Goal: Information Seeking & Learning: Learn about a topic

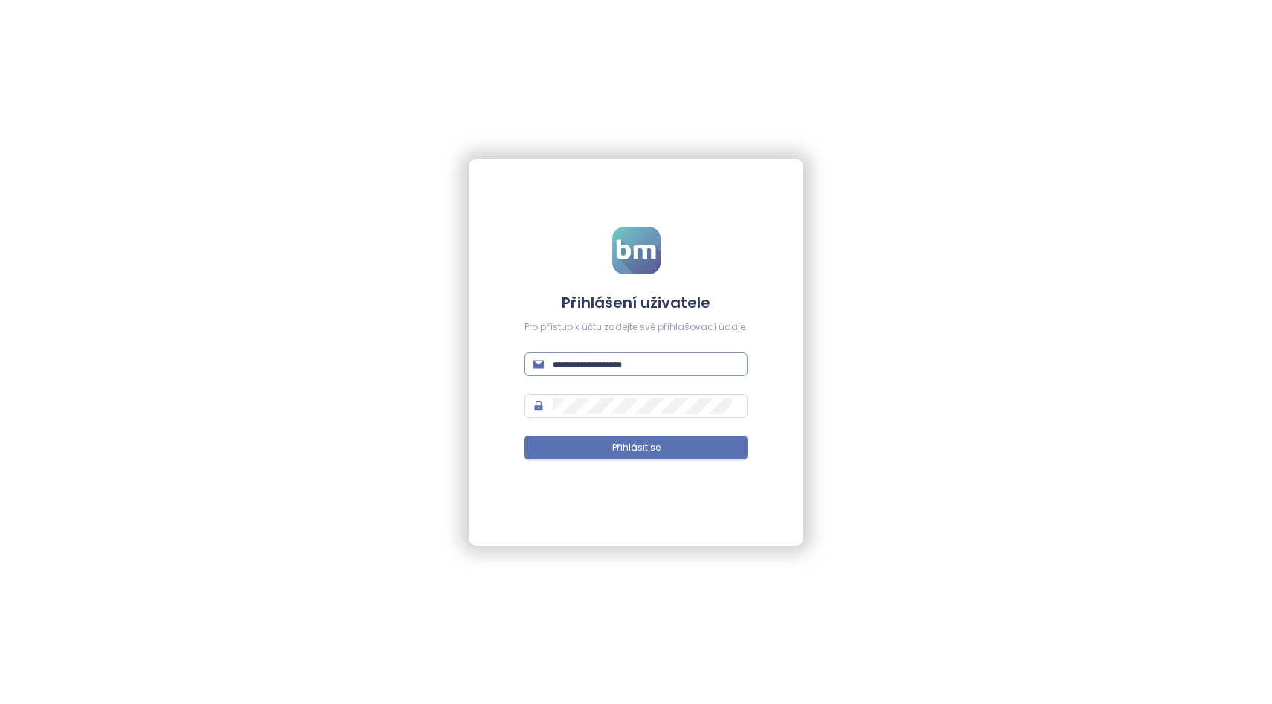
click at [593, 369] on input "text" at bounding box center [646, 364] width 186 height 16
type input "**********"
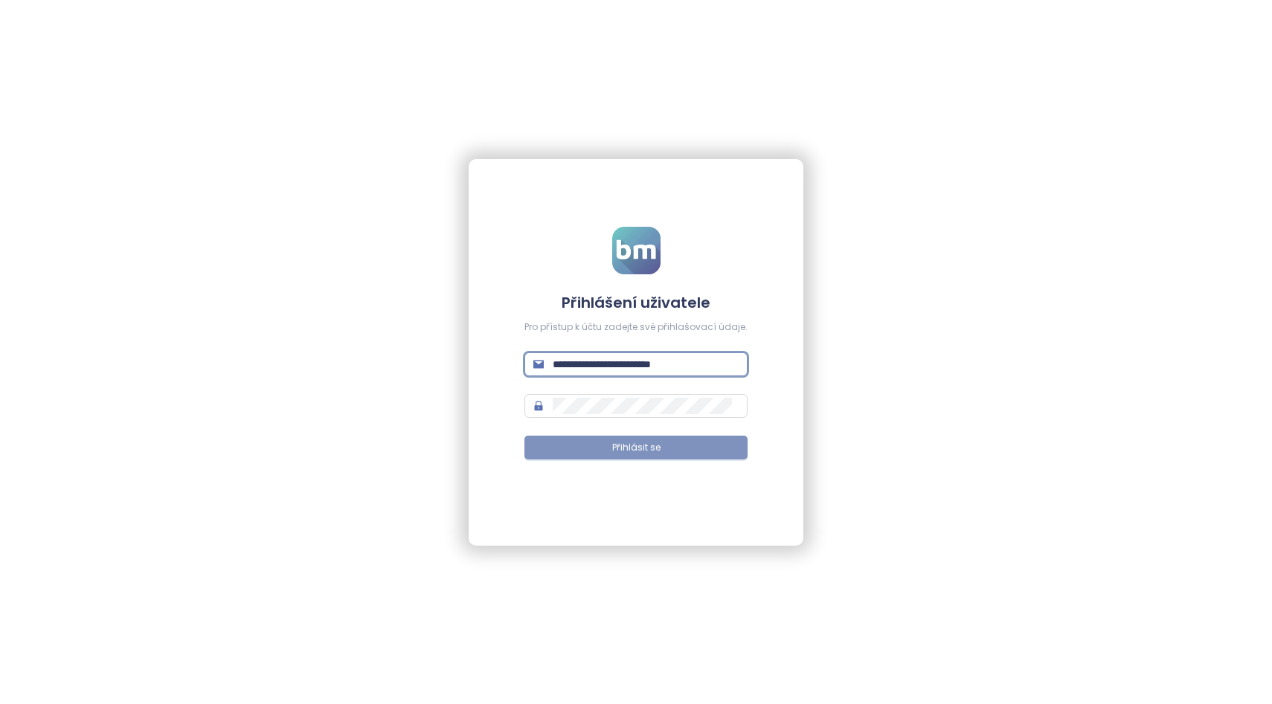
click at [623, 454] on span "Přihlásit se" at bounding box center [636, 448] width 48 height 14
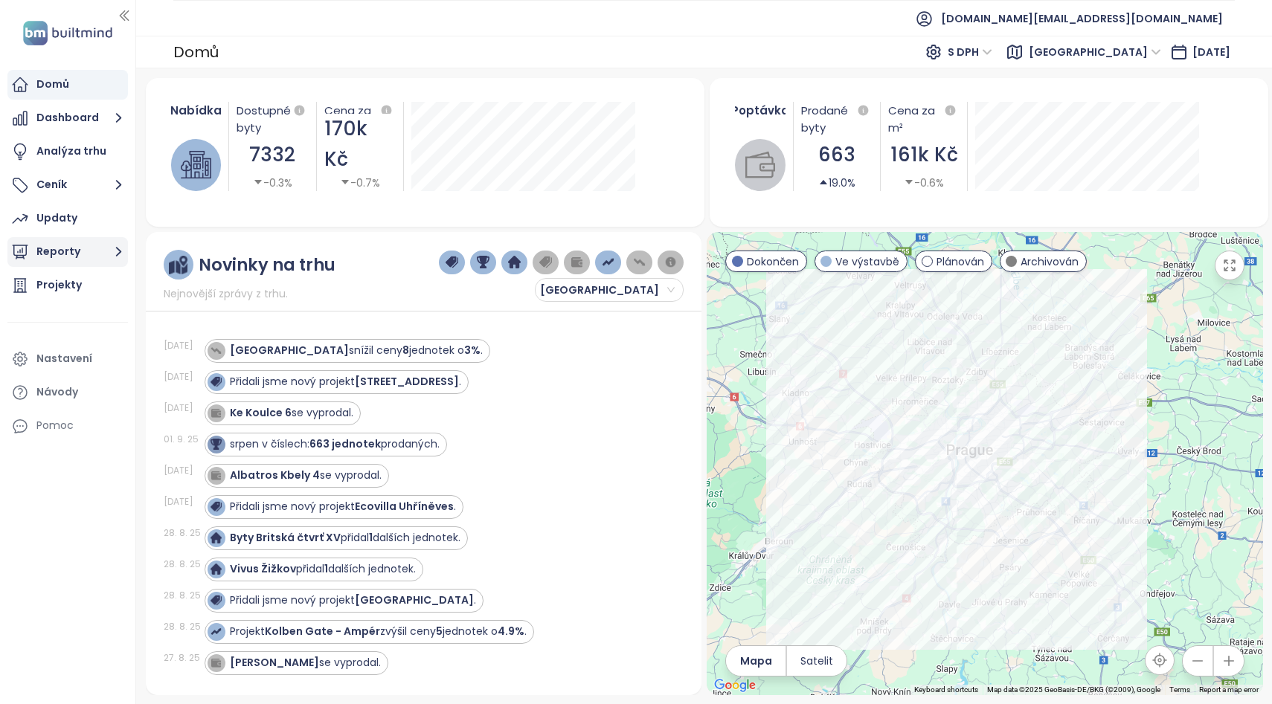
click at [51, 244] on button "Reporty" at bounding box center [67, 252] width 121 height 30
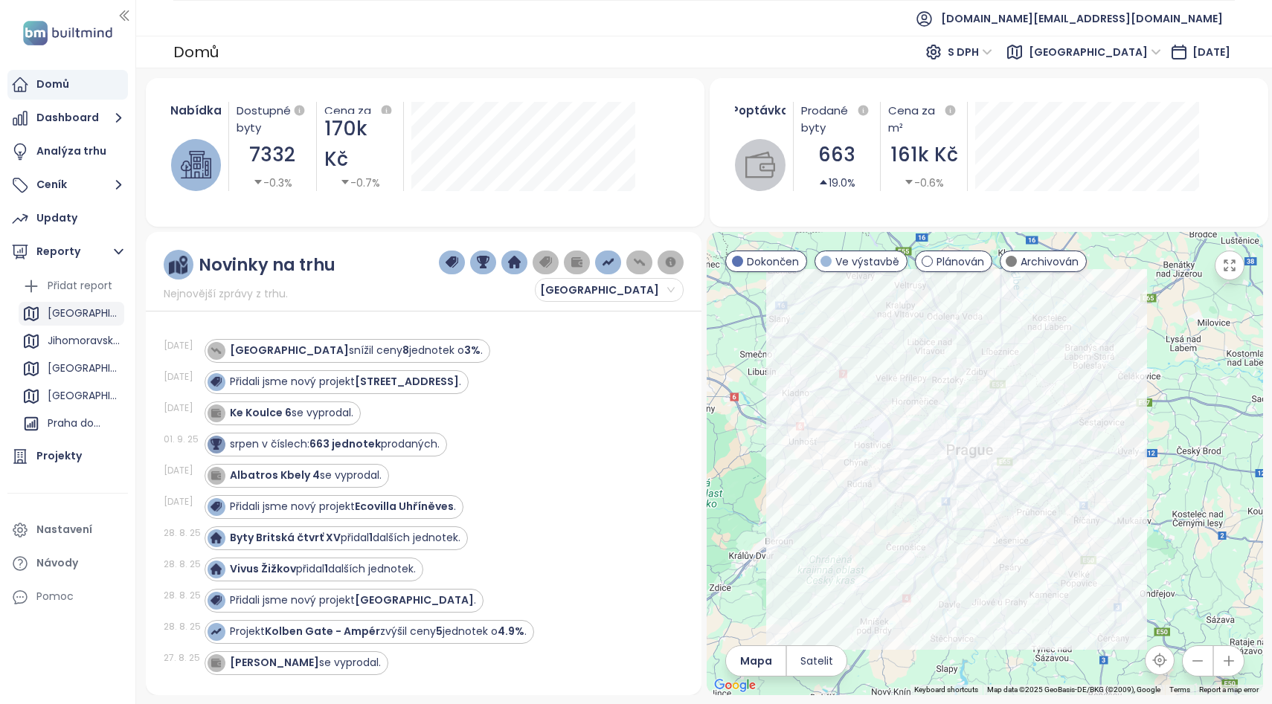
click at [60, 313] on div "[GEOGRAPHIC_DATA]" at bounding box center [84, 313] width 73 height 19
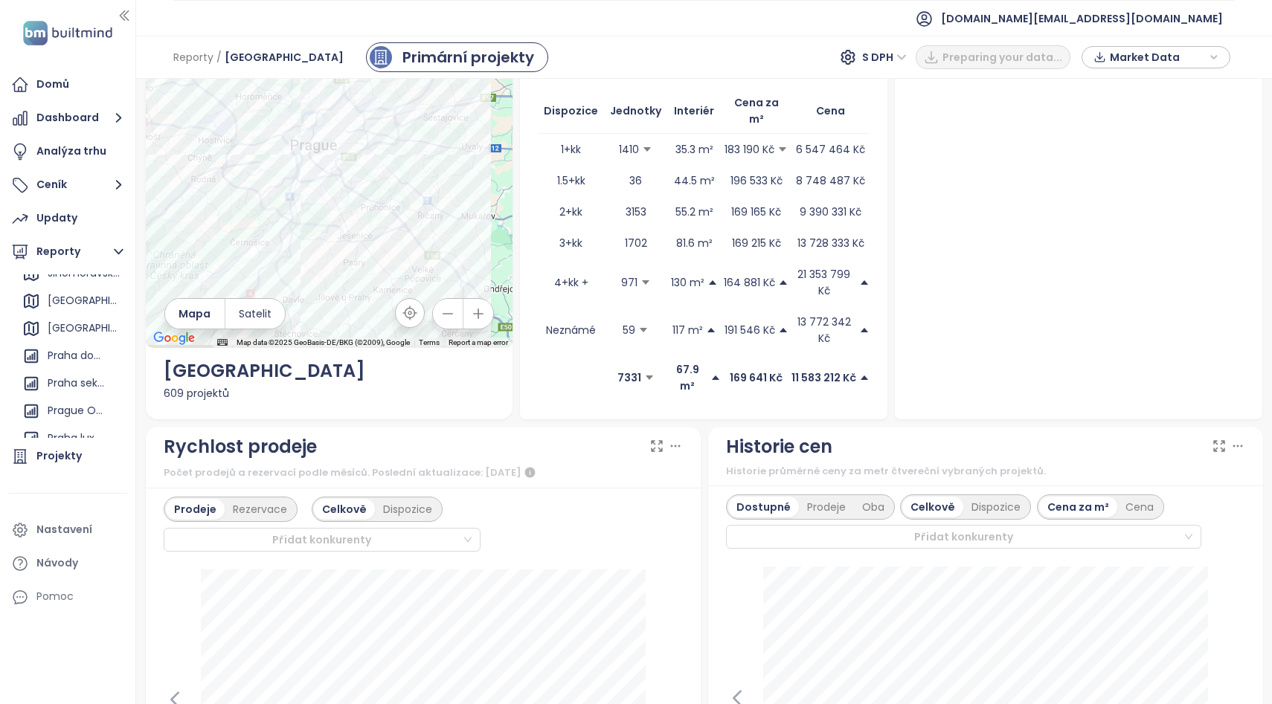
scroll to position [136, 0]
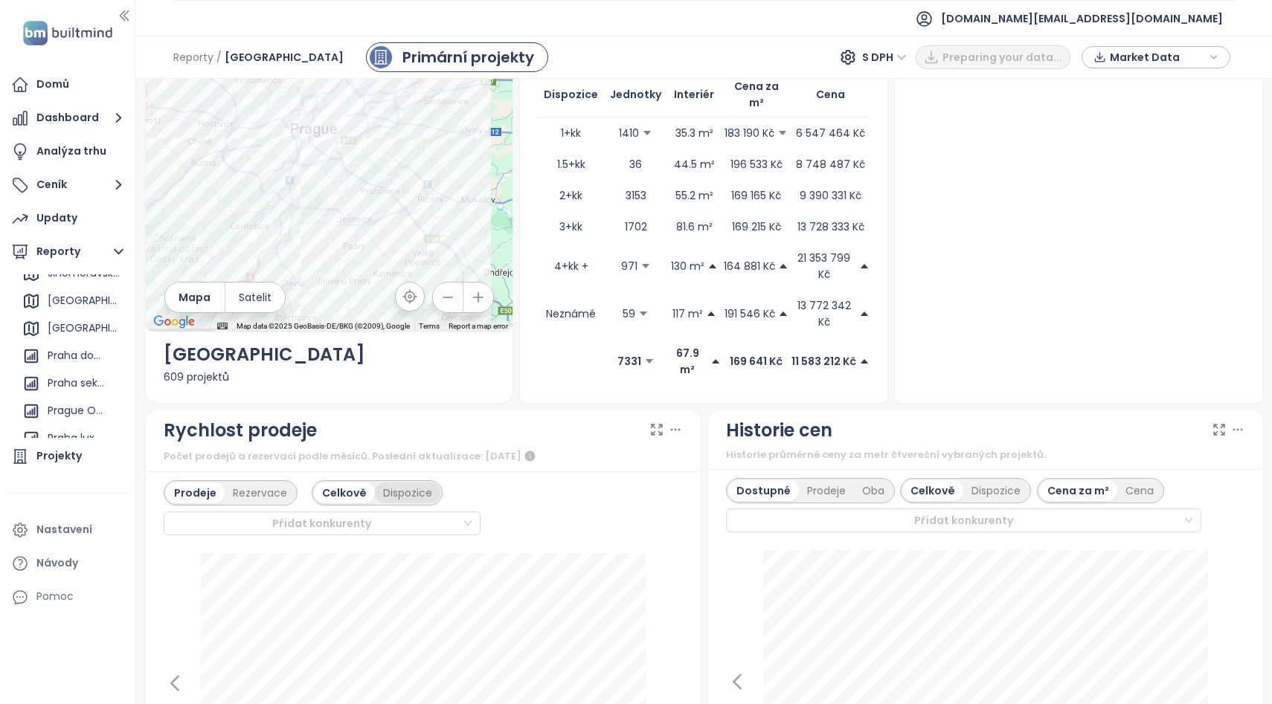
click at [399, 483] on div "Dispozice" at bounding box center [407, 493] width 65 height 21
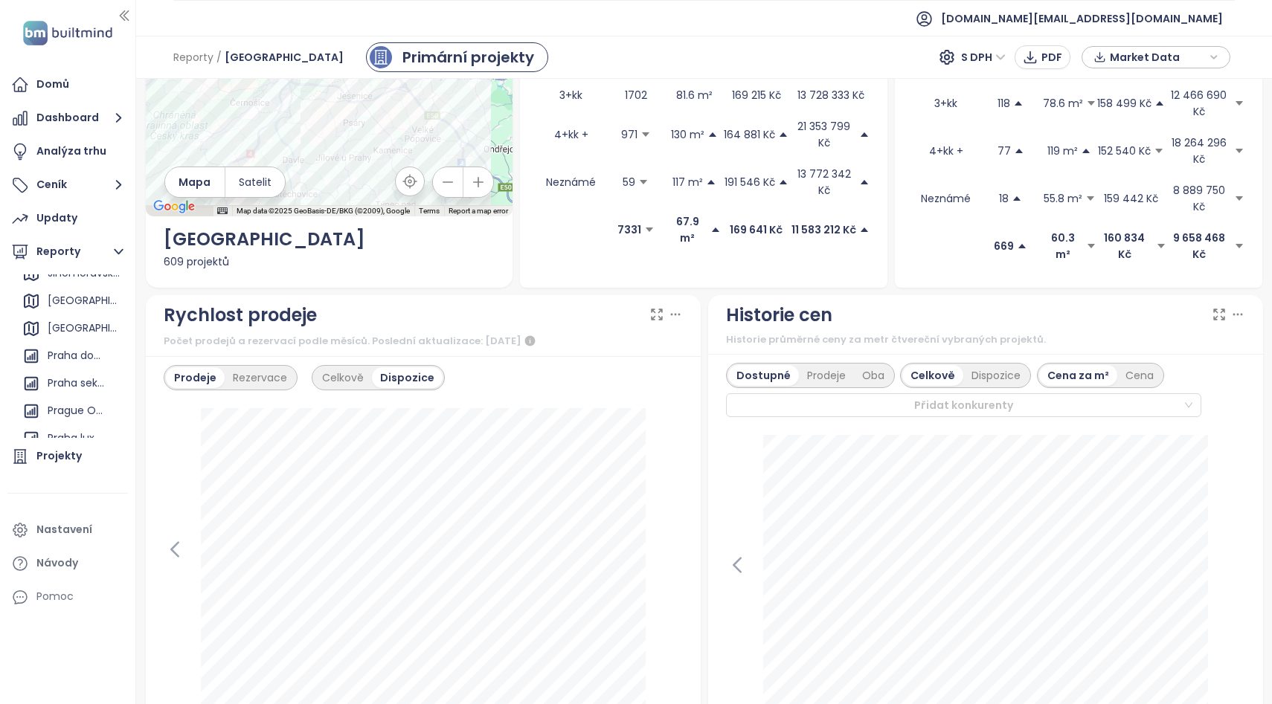
scroll to position [265, 0]
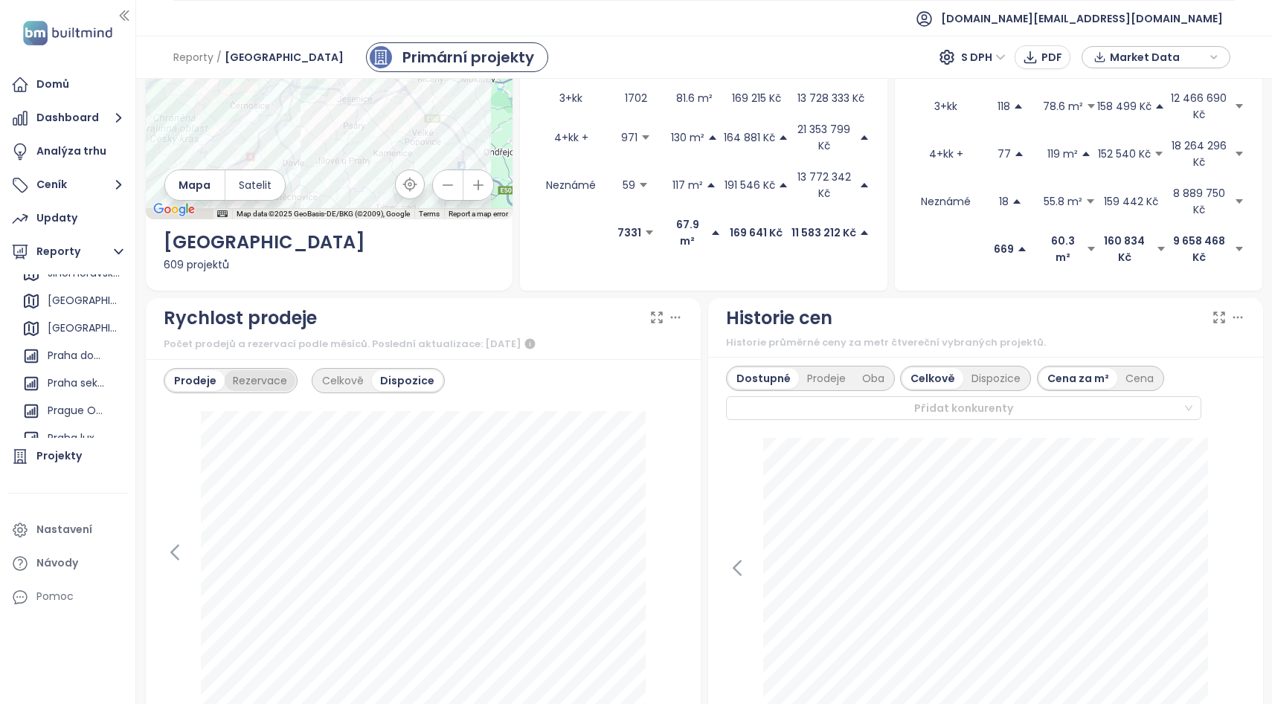
click at [257, 370] on div "Rezervace" at bounding box center [260, 380] width 71 height 21
click at [199, 370] on div "Prodeje" at bounding box center [193, 380] width 55 height 21
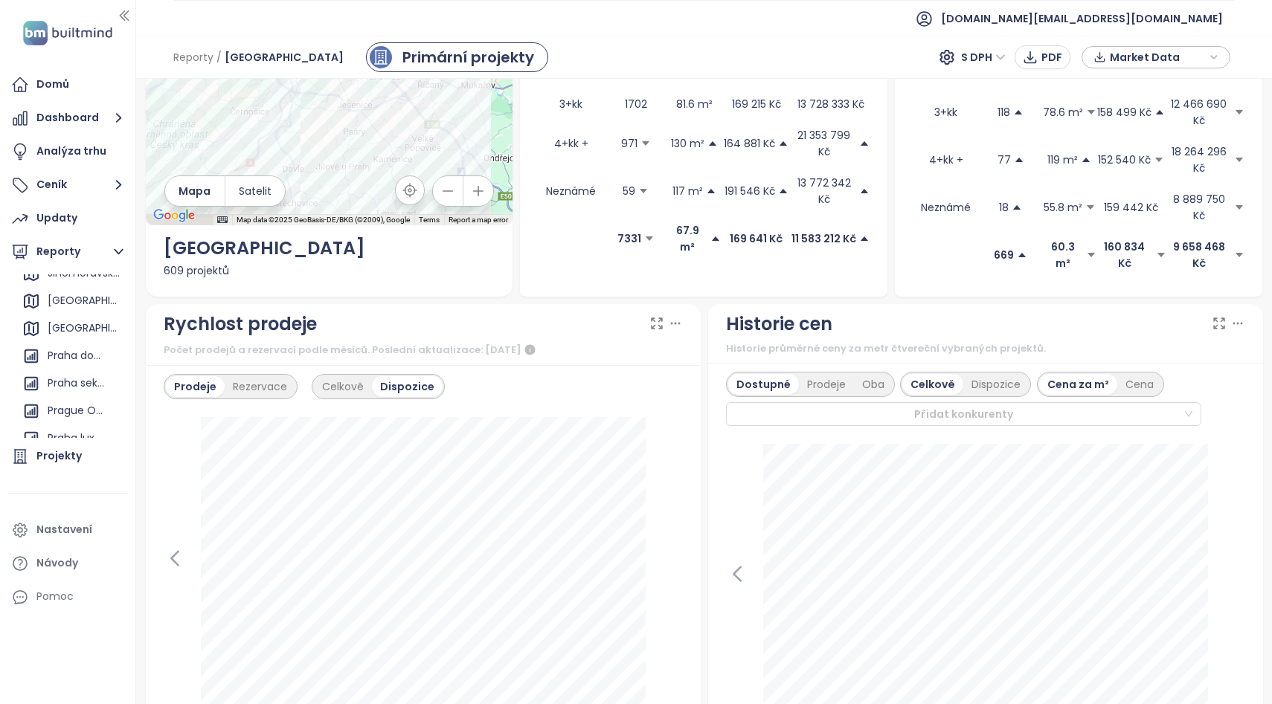
scroll to position [260, 0]
click at [325, 375] on div "Celkově" at bounding box center [343, 385] width 58 height 21
click at [810, 373] on div "Prodeje" at bounding box center [826, 383] width 55 height 21
click at [400, 375] on div "Dispozice" at bounding box center [407, 385] width 65 height 21
click at [161, 474] on div "Prodeje Rezervace Celkově Dispozice [DATE] 1+kk: 204 1.5+kk: 10 2+kk: 291 3+kk:…" at bounding box center [423, 561] width 555 height 394
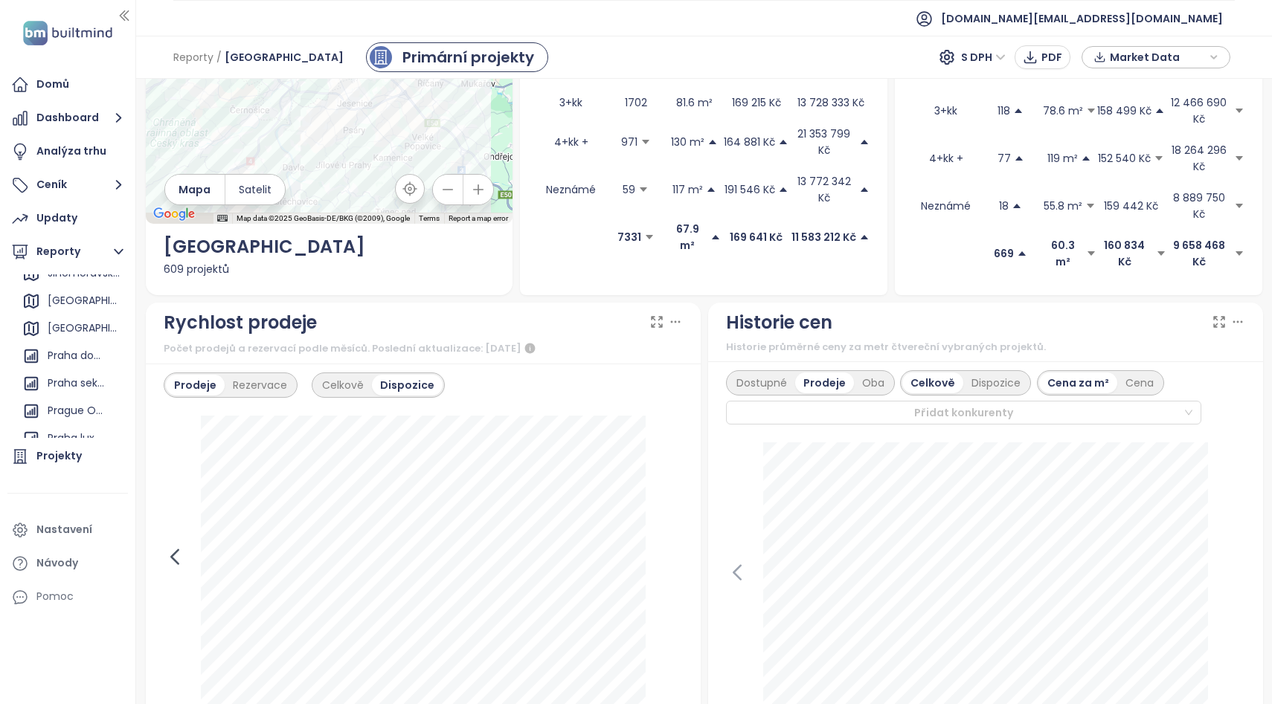
click at [173, 550] on icon at bounding box center [174, 557] width 7 height 14
click at [353, 375] on div "Celkově" at bounding box center [343, 385] width 58 height 21
click at [173, 568] on icon at bounding box center [174, 575] width 7 height 14
click at [674, 568] on icon at bounding box center [671, 575] width 7 height 14
click at [669, 565] on icon at bounding box center [672, 576] width 22 height 22
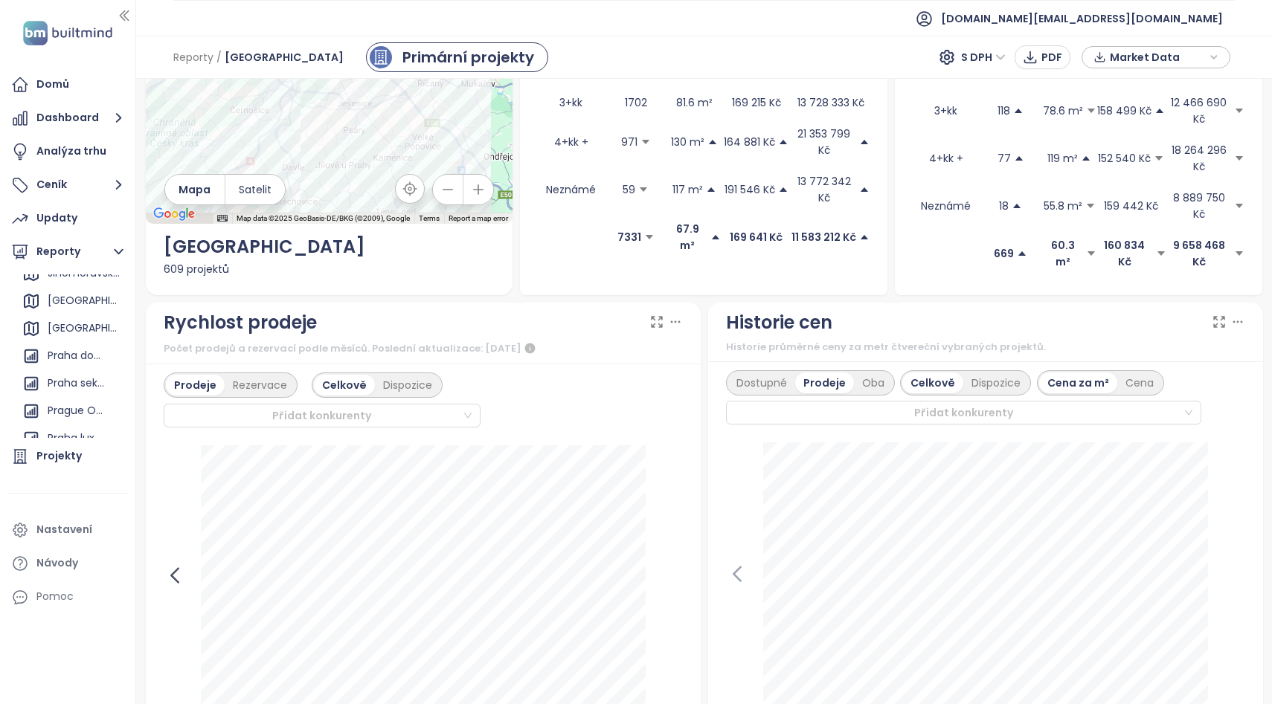
click at [176, 565] on icon at bounding box center [175, 576] width 22 height 22
click at [674, 568] on icon at bounding box center [671, 575] width 7 height 14
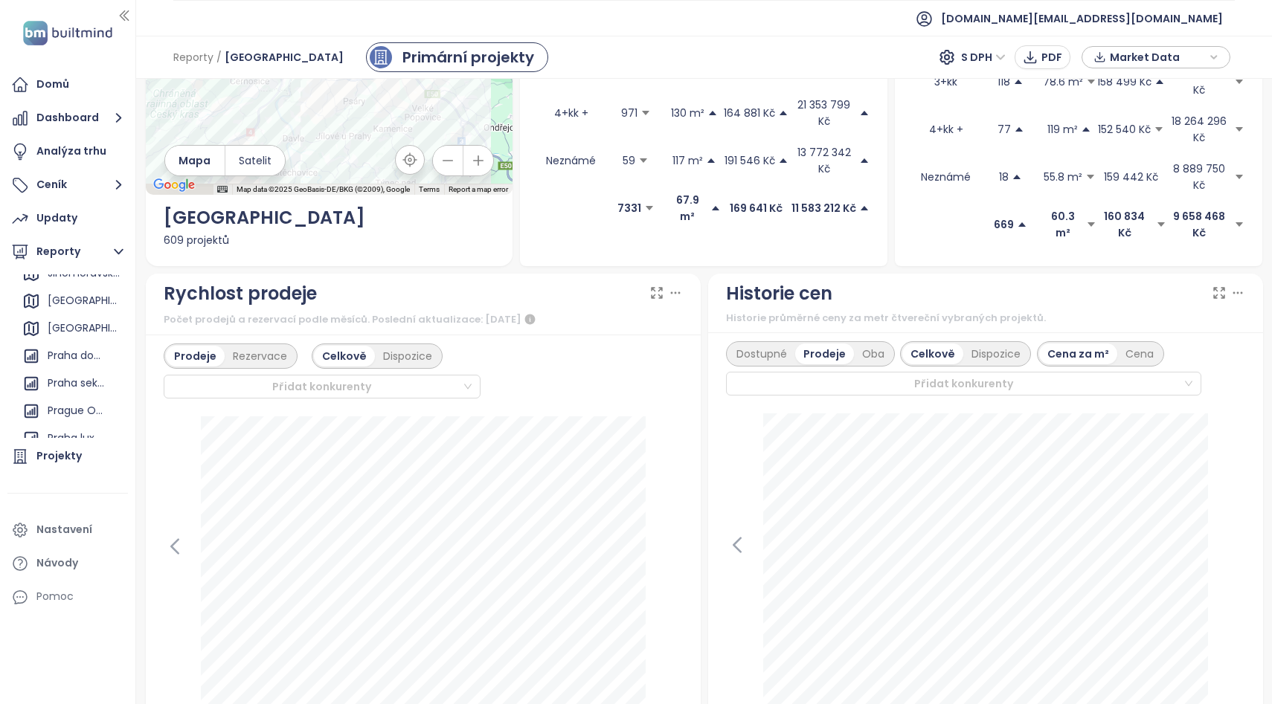
scroll to position [292, 0]
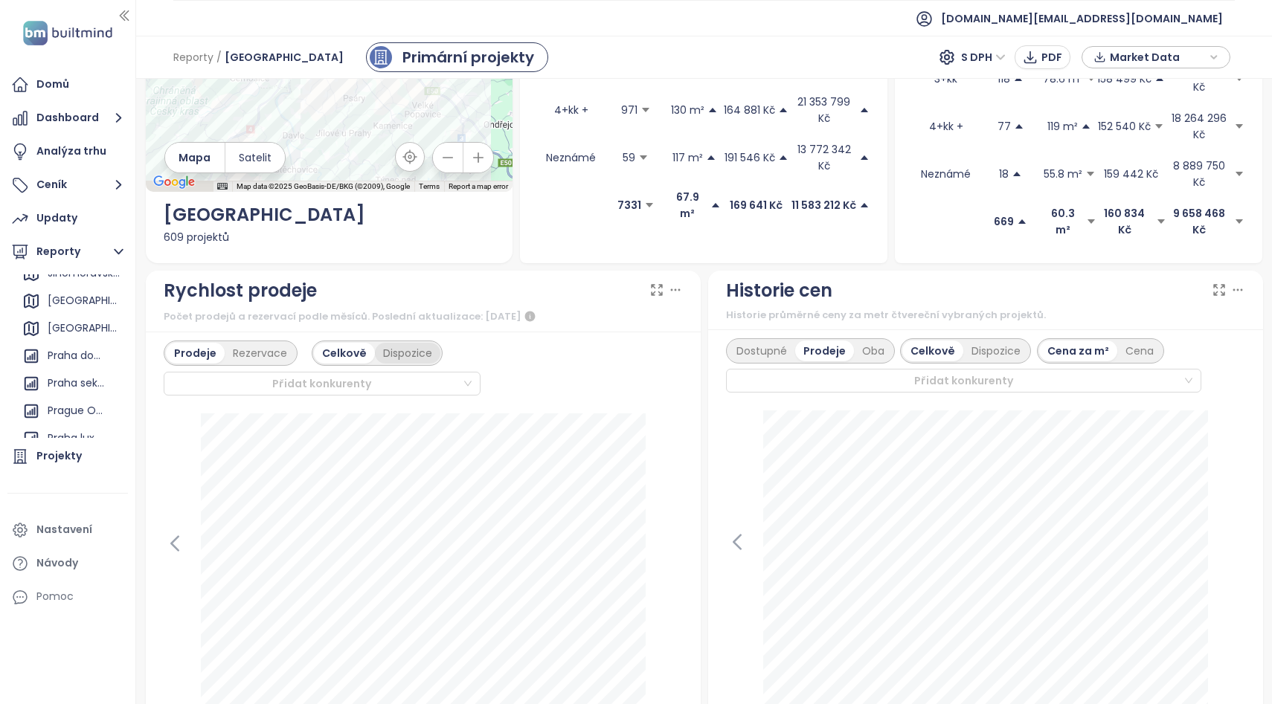
click at [395, 343] on div "Dispozice" at bounding box center [407, 353] width 65 height 21
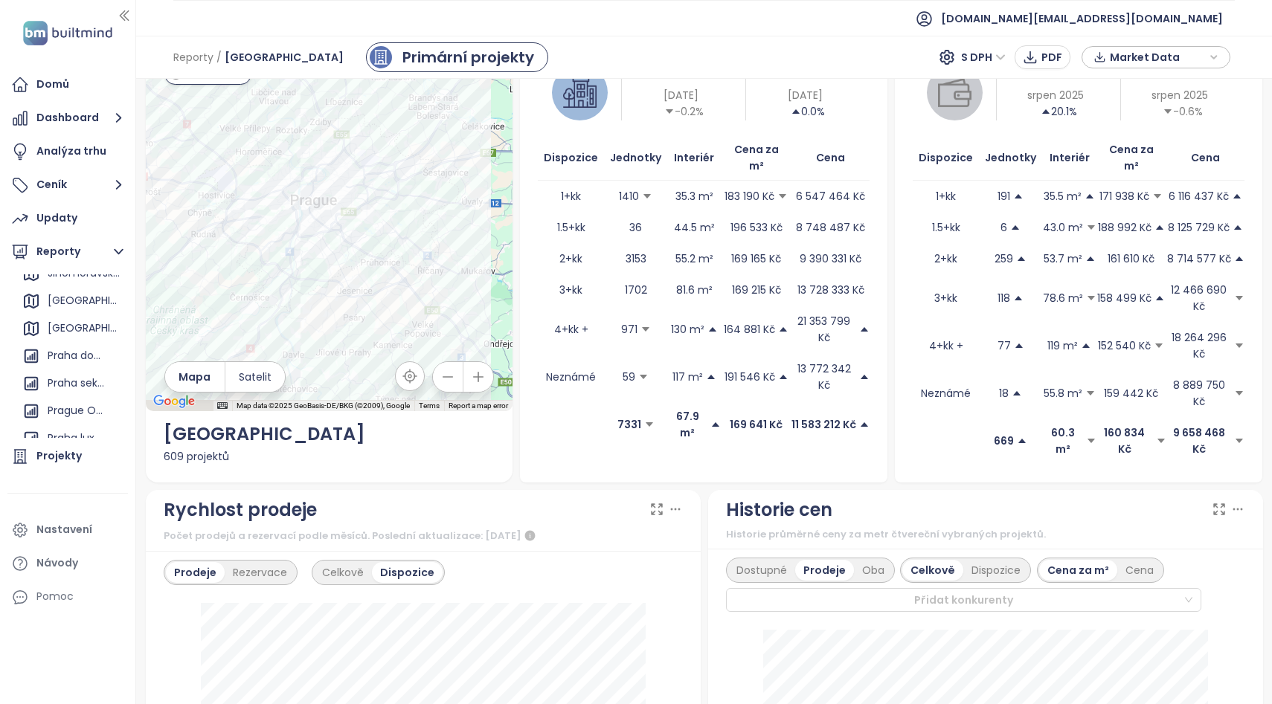
scroll to position [0, 0]
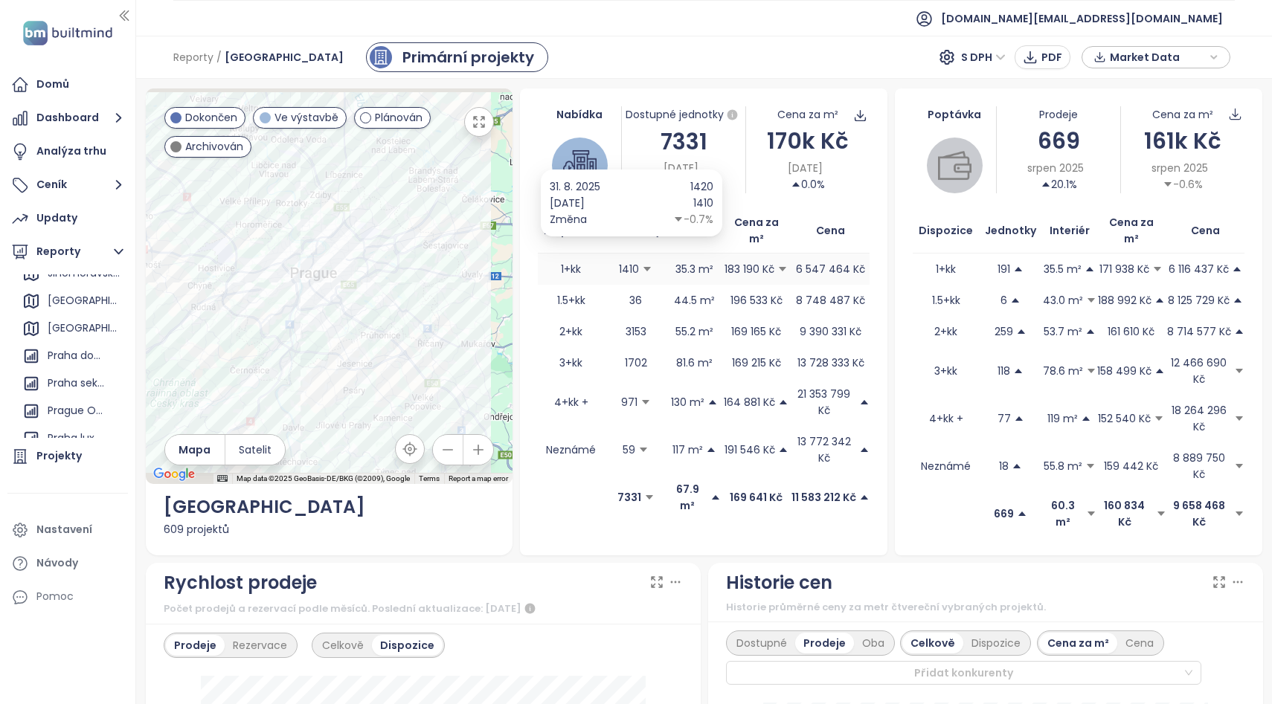
click at [642, 264] on icon "caret-down" at bounding box center [647, 269] width 10 height 10
click at [622, 261] on p "1410" at bounding box center [629, 269] width 20 height 16
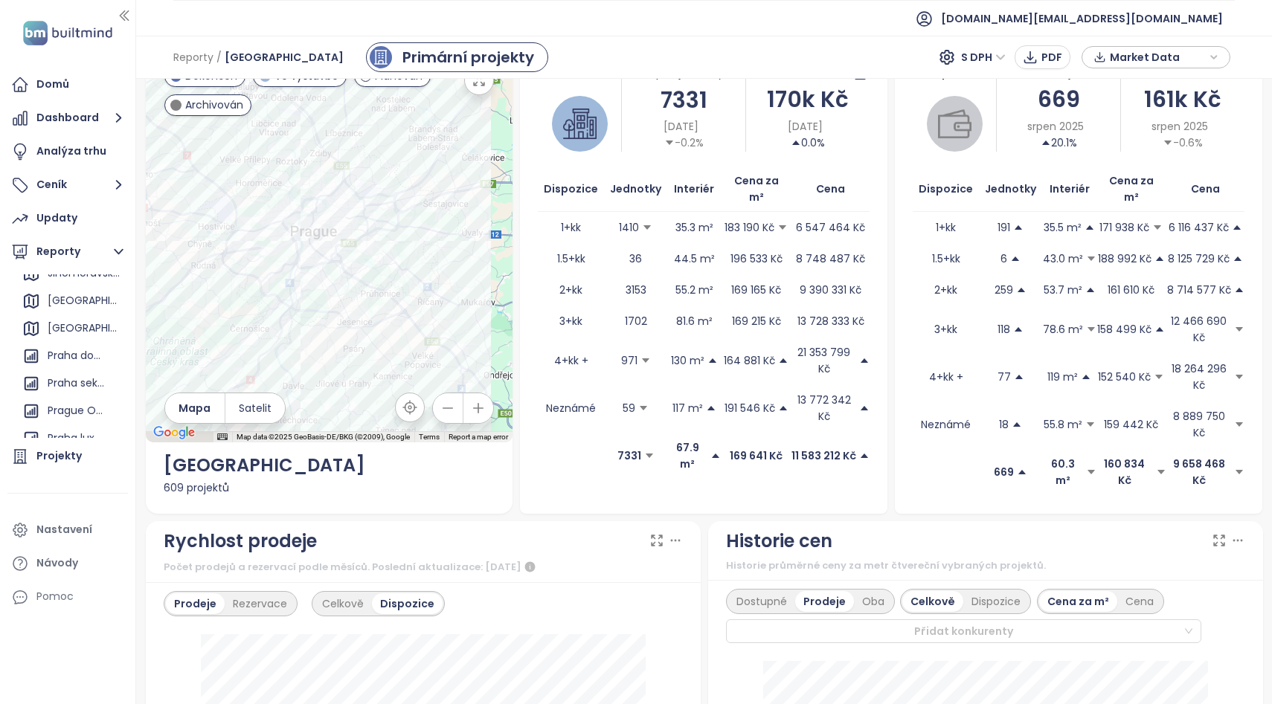
scroll to position [54, 0]
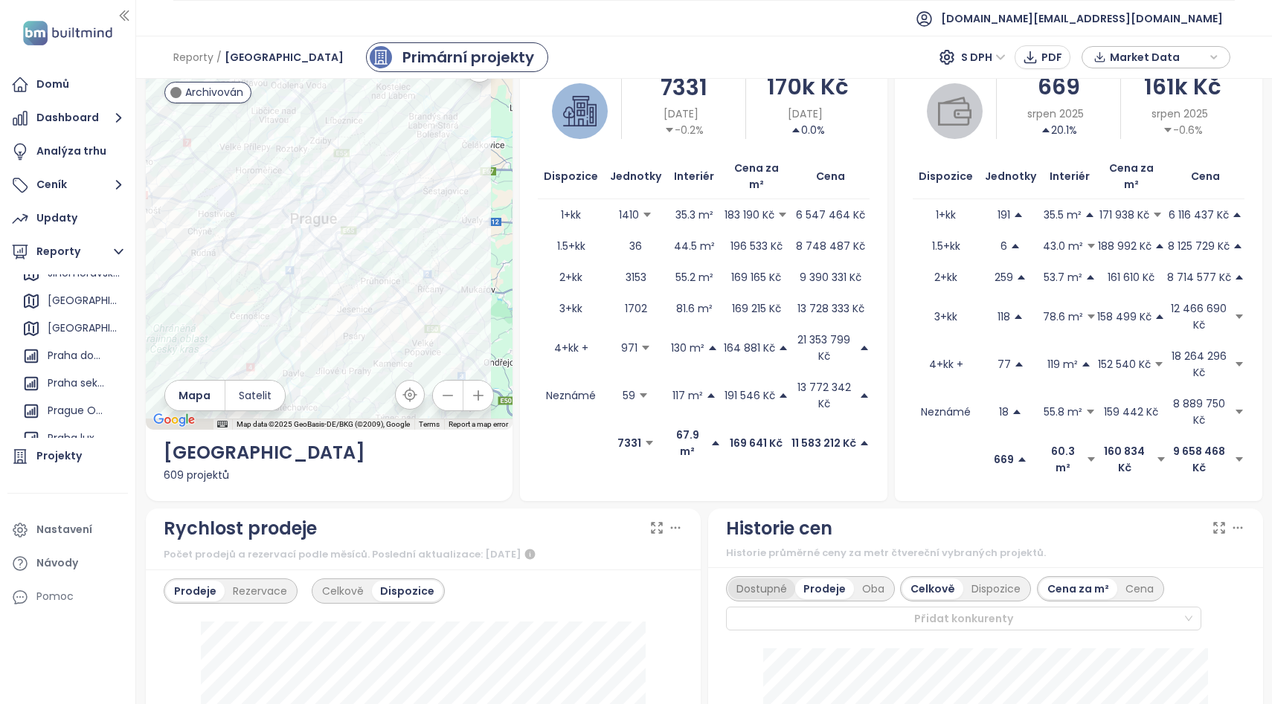
click at [743, 579] on div "Dostupné" at bounding box center [761, 589] width 67 height 21
click at [977, 579] on div "Dispozice" at bounding box center [995, 589] width 65 height 21
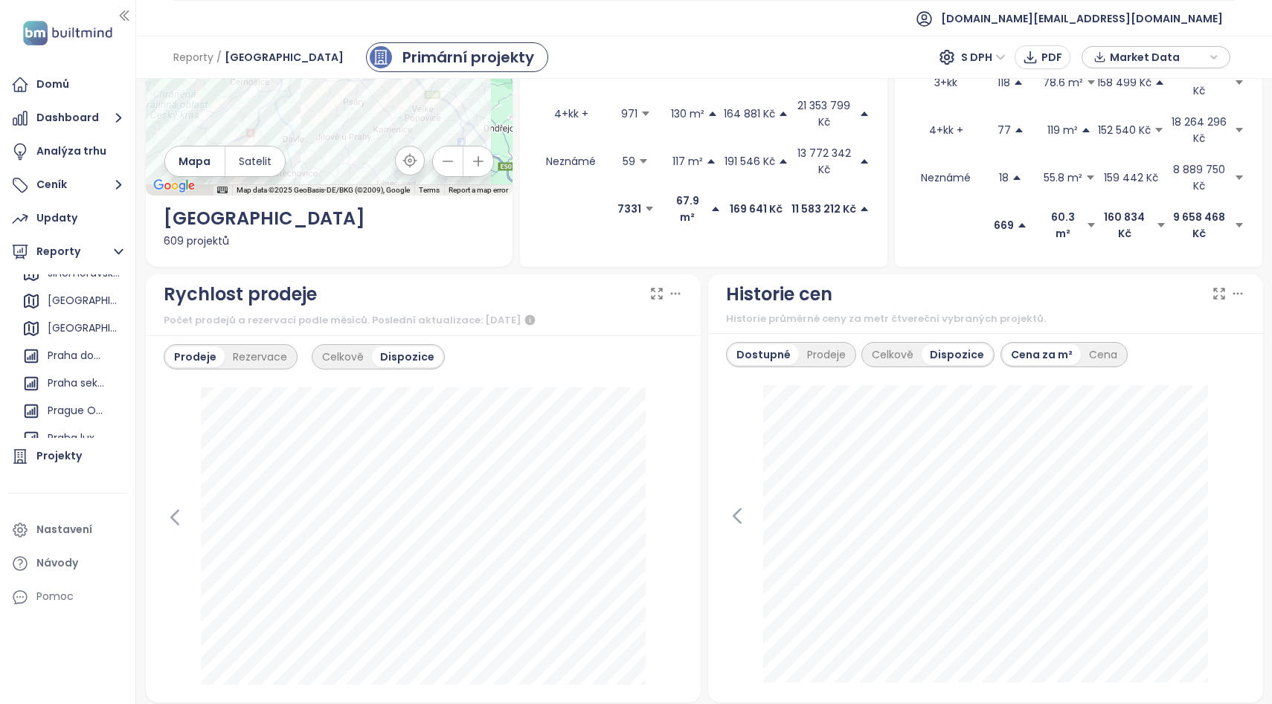
scroll to position [275, 0]
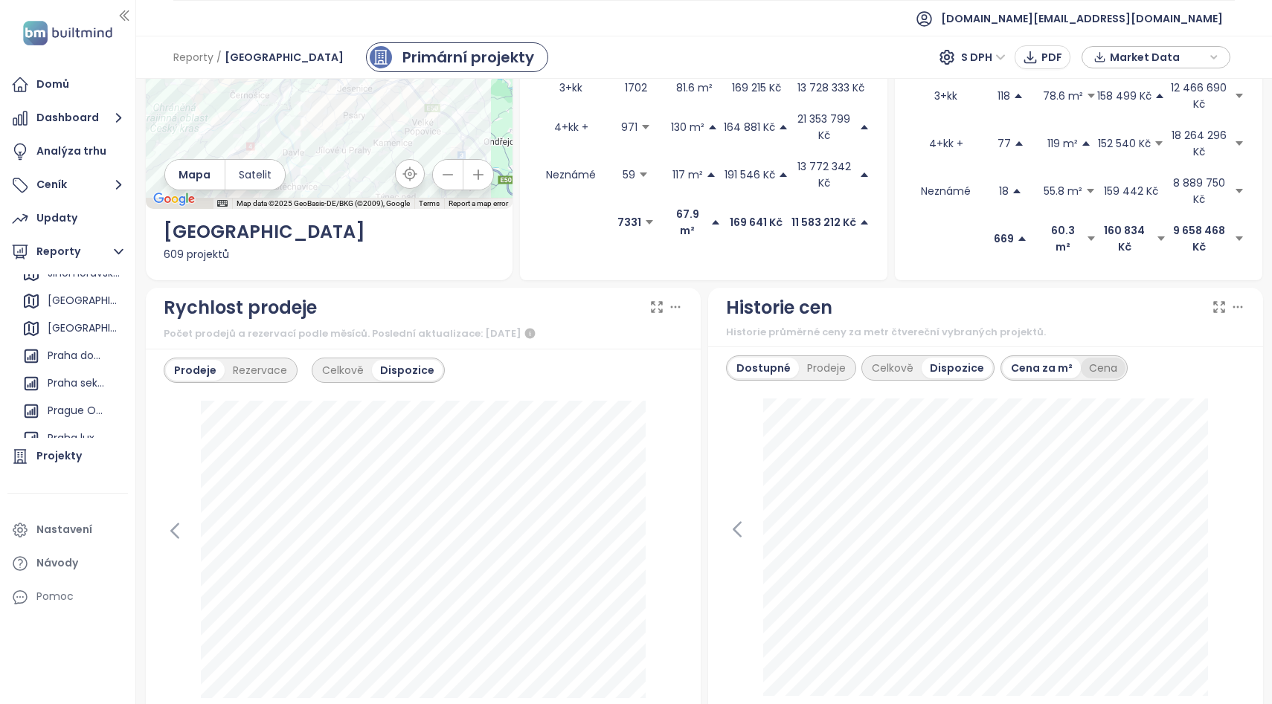
click at [1101, 358] on div "Cena" at bounding box center [1103, 368] width 45 height 21
click at [1035, 358] on div "Cena za m²" at bounding box center [1041, 368] width 77 height 21
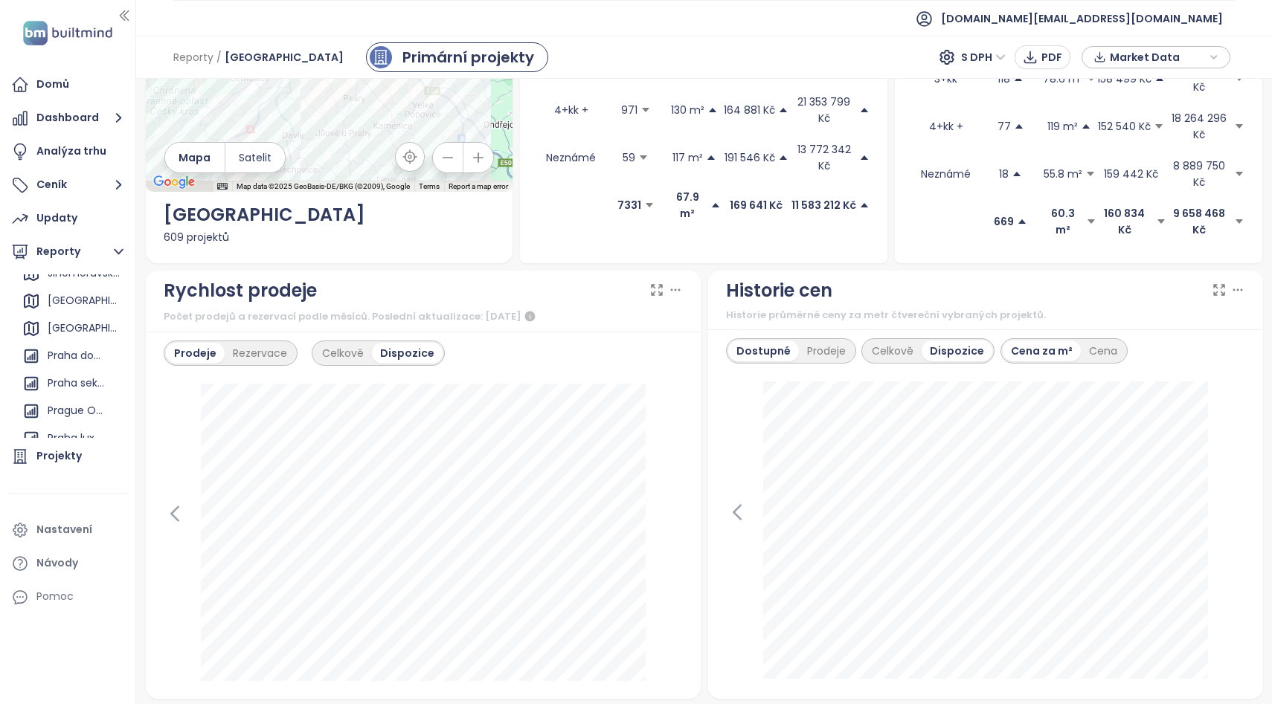
scroll to position [298, 0]
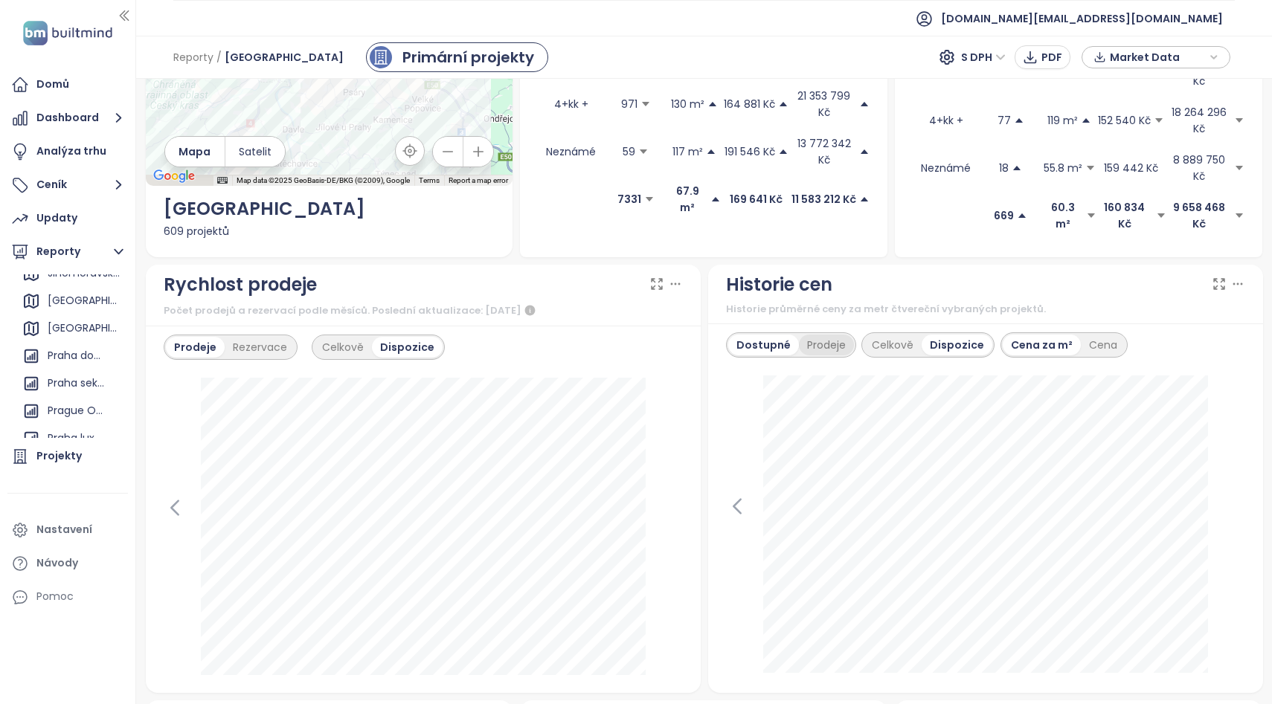
click at [806, 335] on div "Prodeje" at bounding box center [826, 345] width 55 height 21
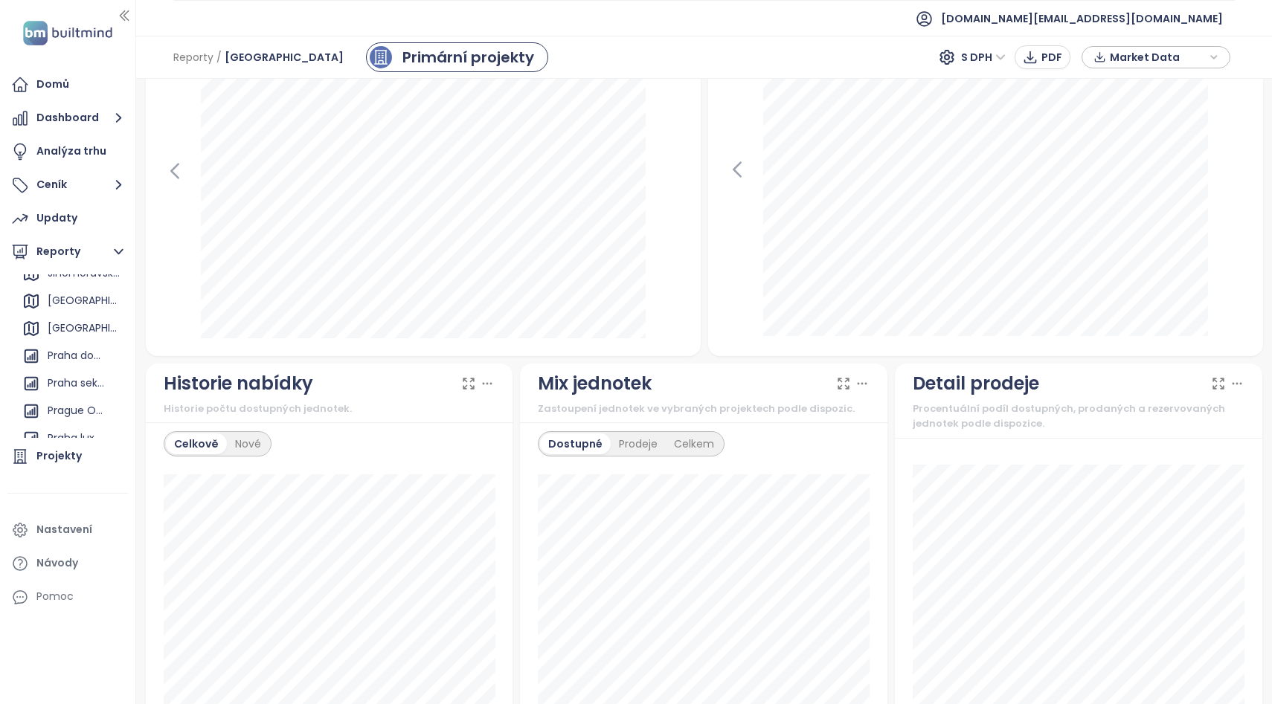
scroll to position [629, 0]
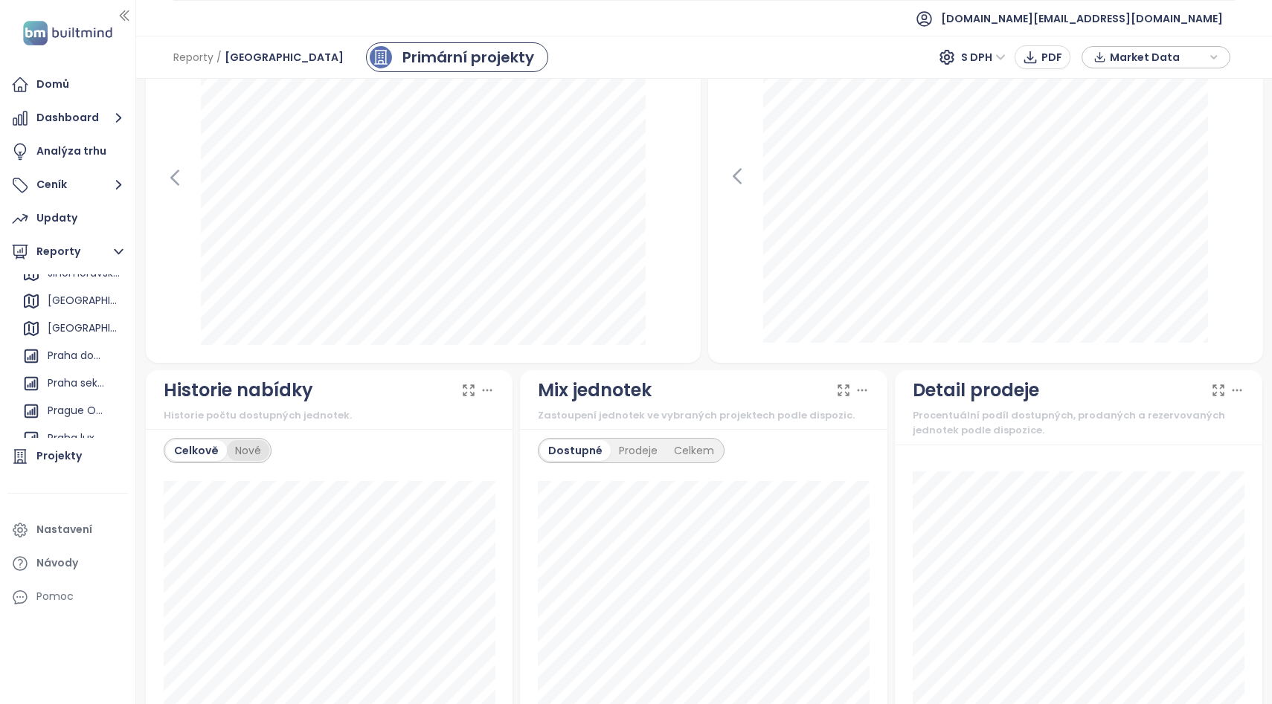
click at [238, 440] on div "Nové" at bounding box center [248, 450] width 42 height 21
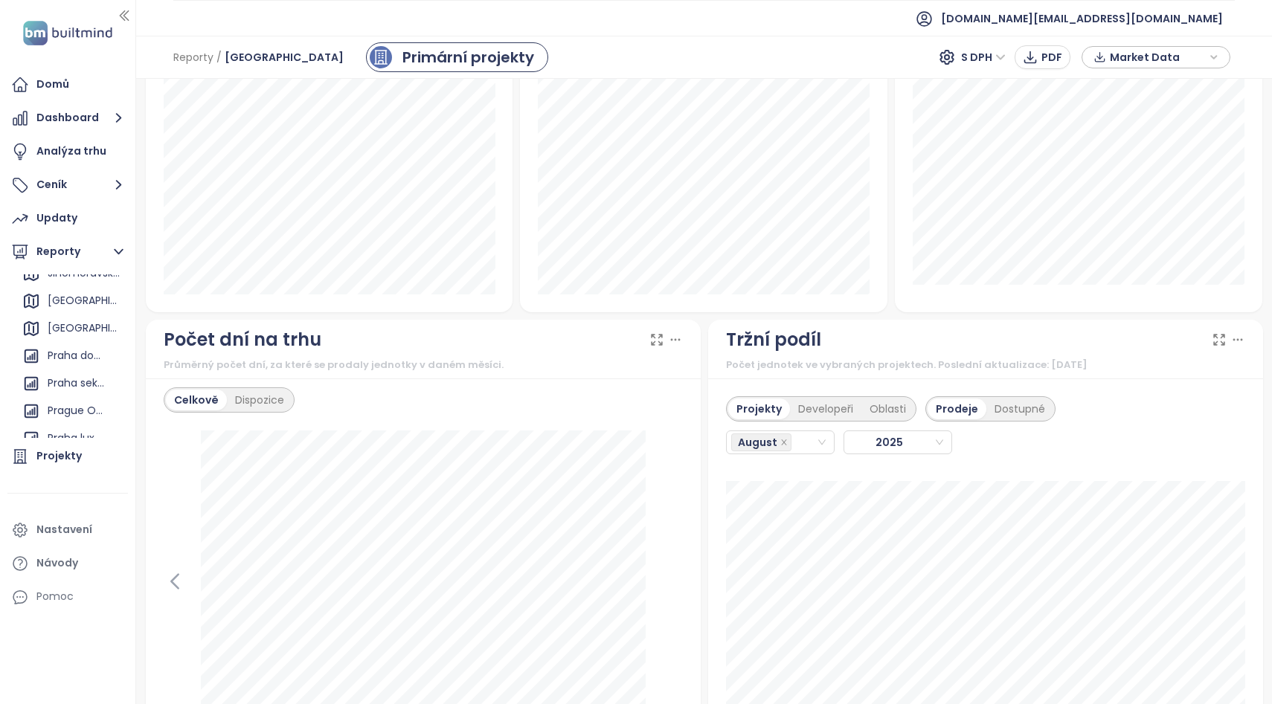
scroll to position [1116, 0]
click at [245, 387] on div "Dispozice" at bounding box center [259, 397] width 65 height 21
click at [382, 420] on span "2025" at bounding box center [427, 431] width 157 height 22
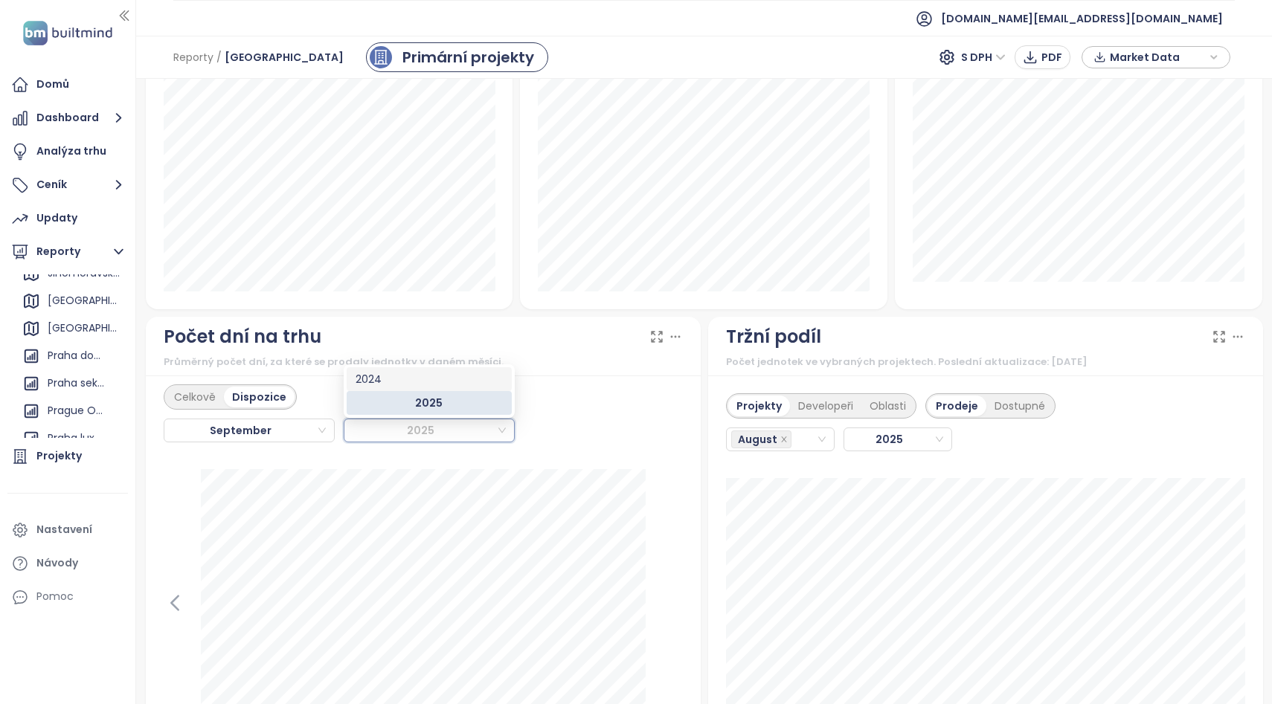
click at [385, 379] on div "2024" at bounding box center [429, 379] width 147 height 16
click at [393, 420] on span "2024" at bounding box center [427, 431] width 157 height 22
click at [300, 420] on span "September" at bounding box center [247, 431] width 157 height 22
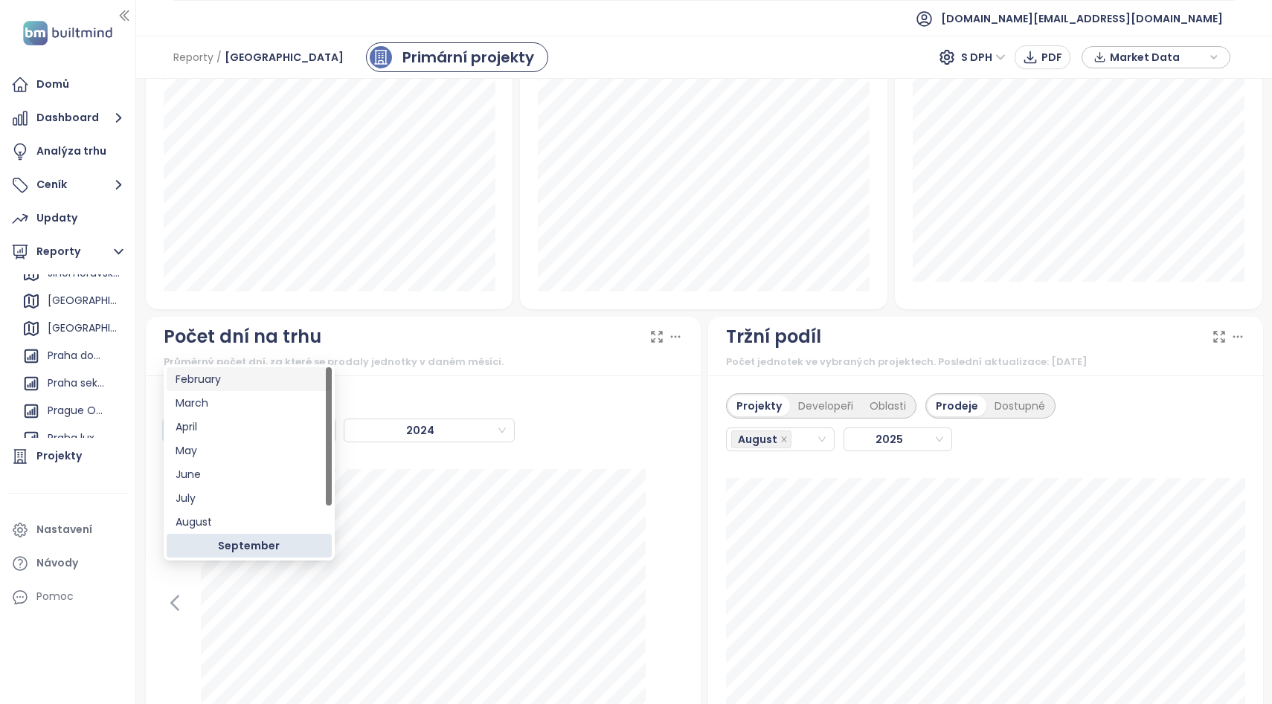
scroll to position [4, 0]
click at [368, 420] on span "2024" at bounding box center [427, 431] width 157 height 22
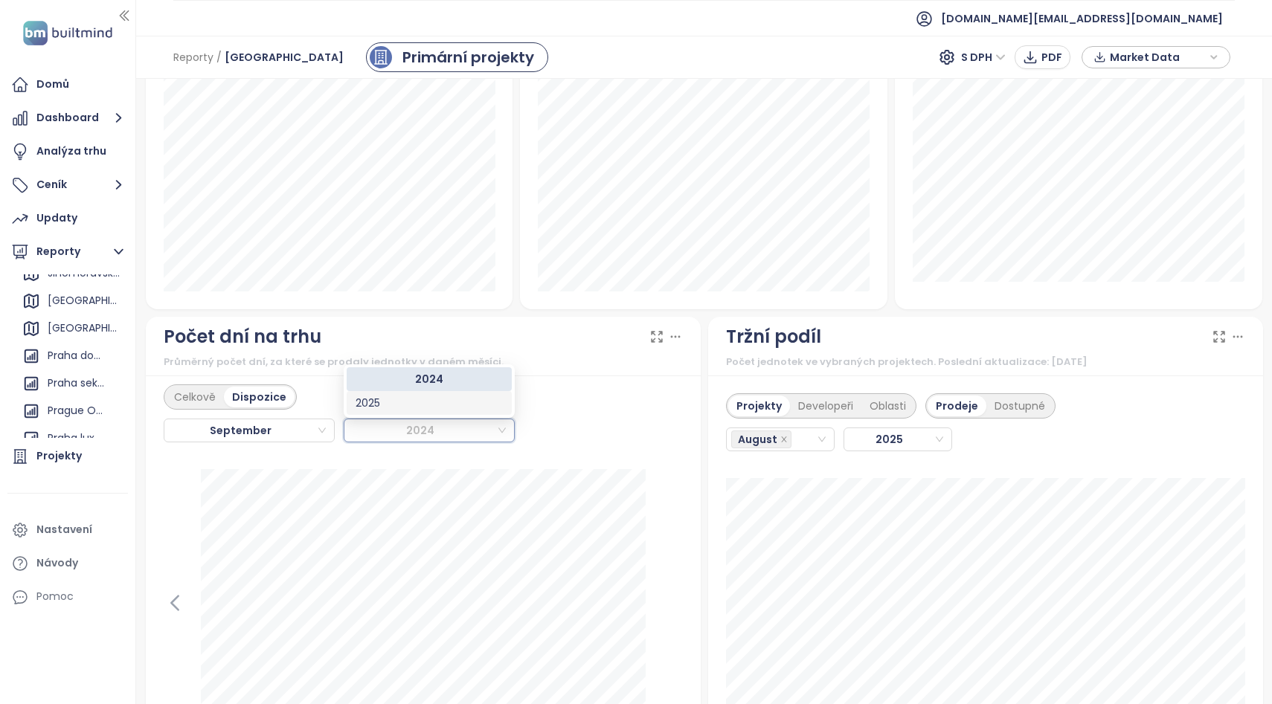
click at [379, 402] on div "2025" at bounding box center [429, 403] width 147 height 16
click at [282, 420] on span "September" at bounding box center [247, 431] width 157 height 22
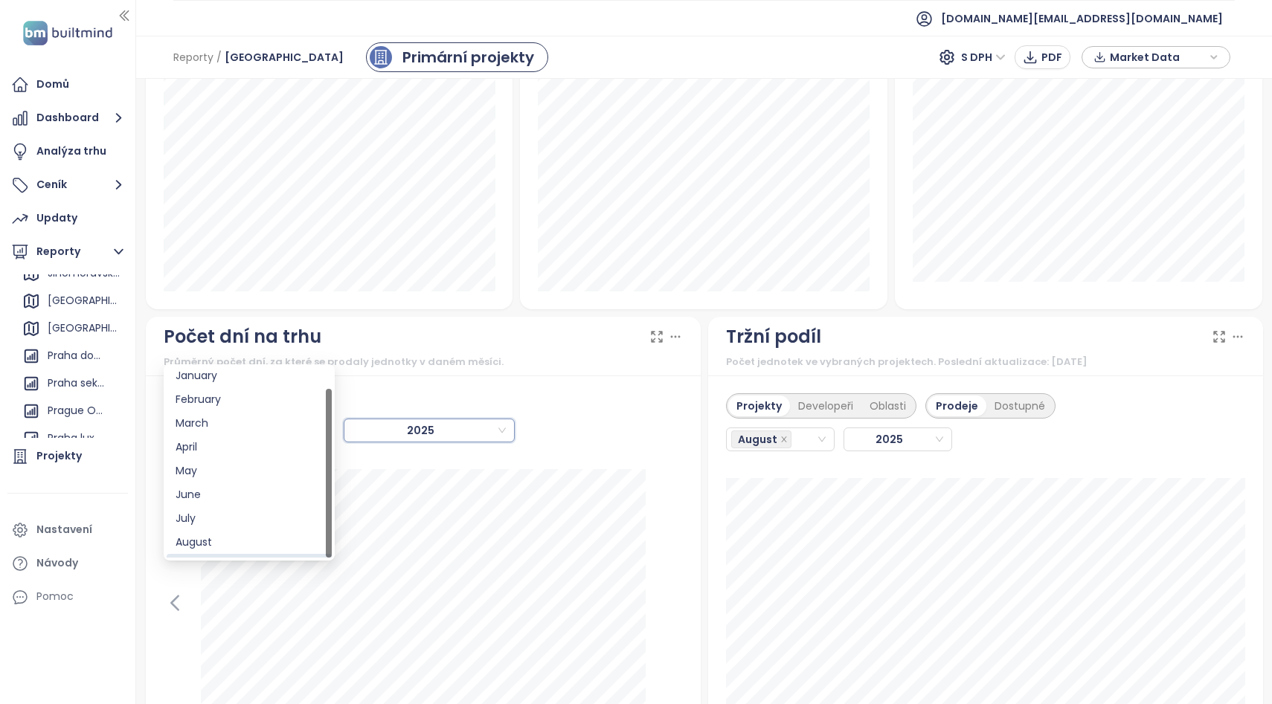
scroll to position [24, 0]
click at [243, 379] on div "February" at bounding box center [249, 379] width 147 height 16
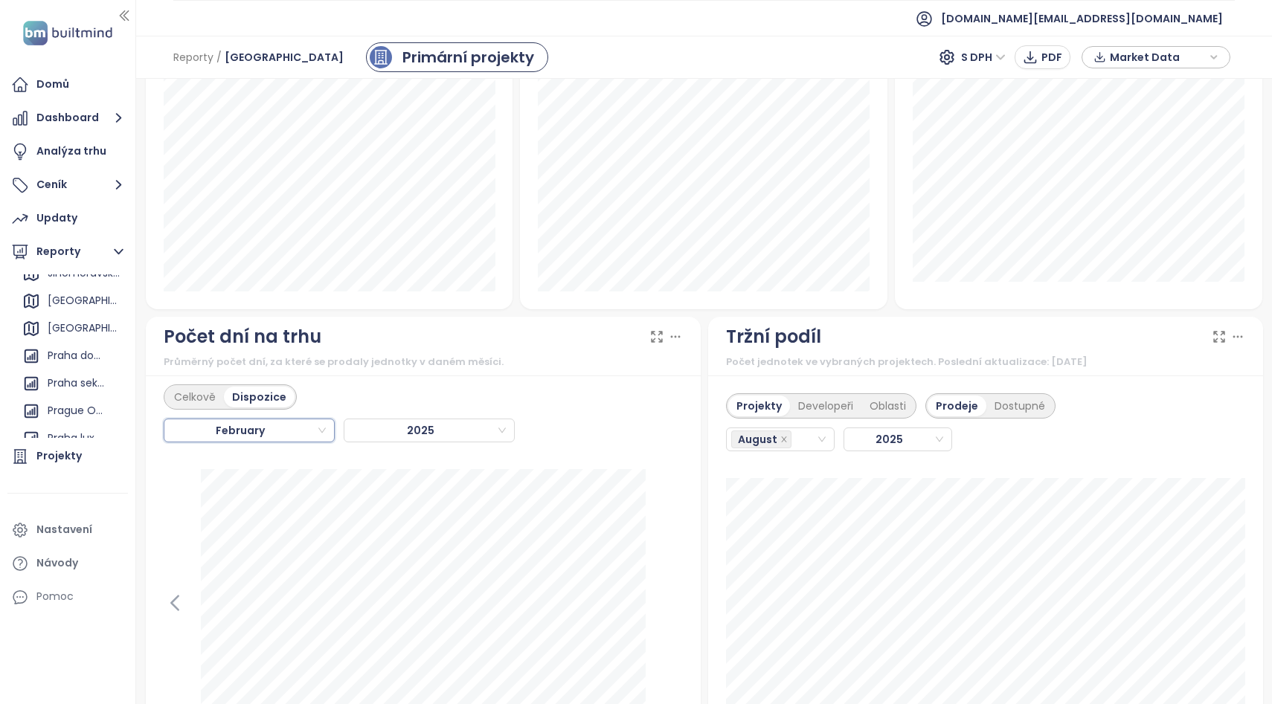
click at [255, 420] on span "February" at bounding box center [247, 431] width 157 height 22
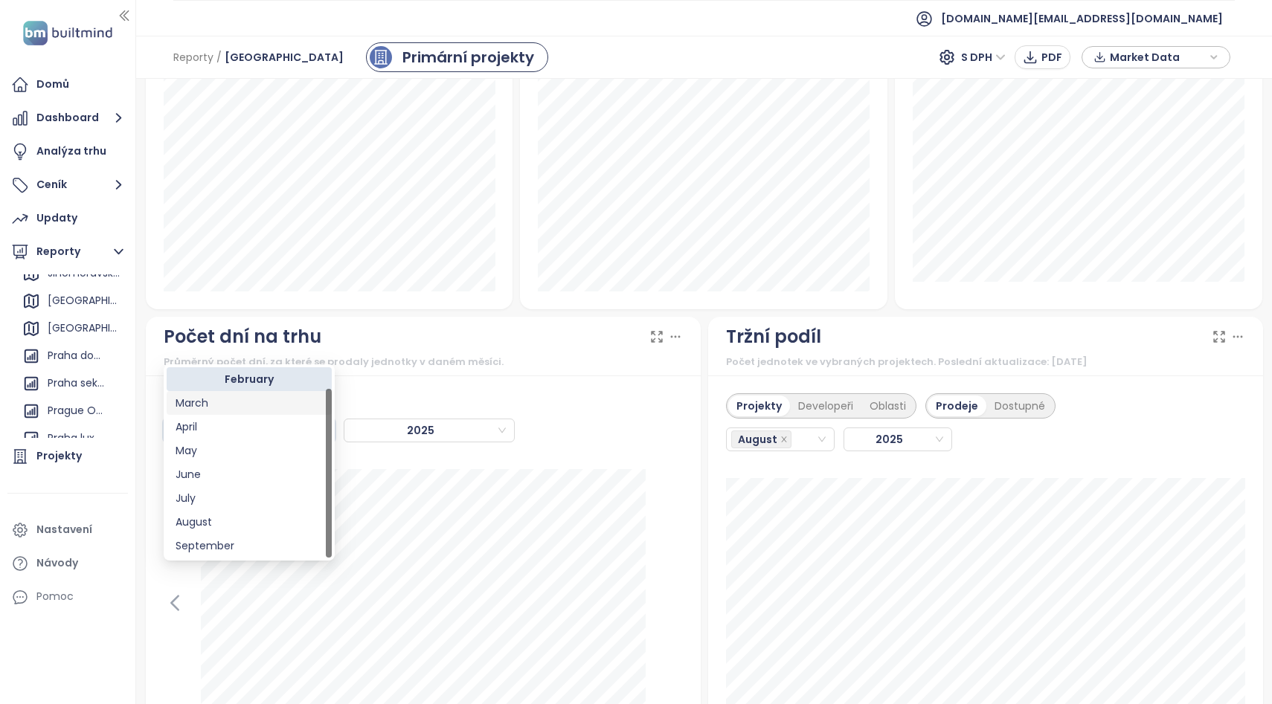
click at [230, 407] on div "March" at bounding box center [249, 403] width 147 height 16
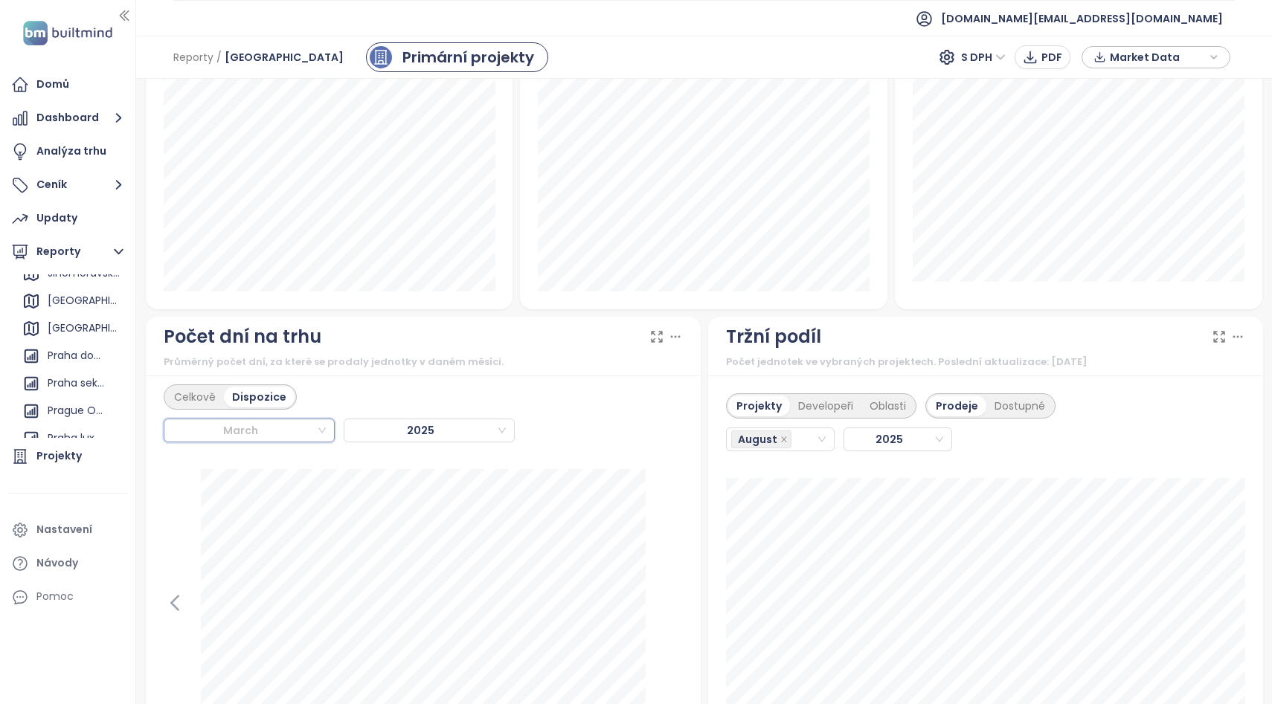
click at [268, 420] on span "March" at bounding box center [247, 431] width 157 height 22
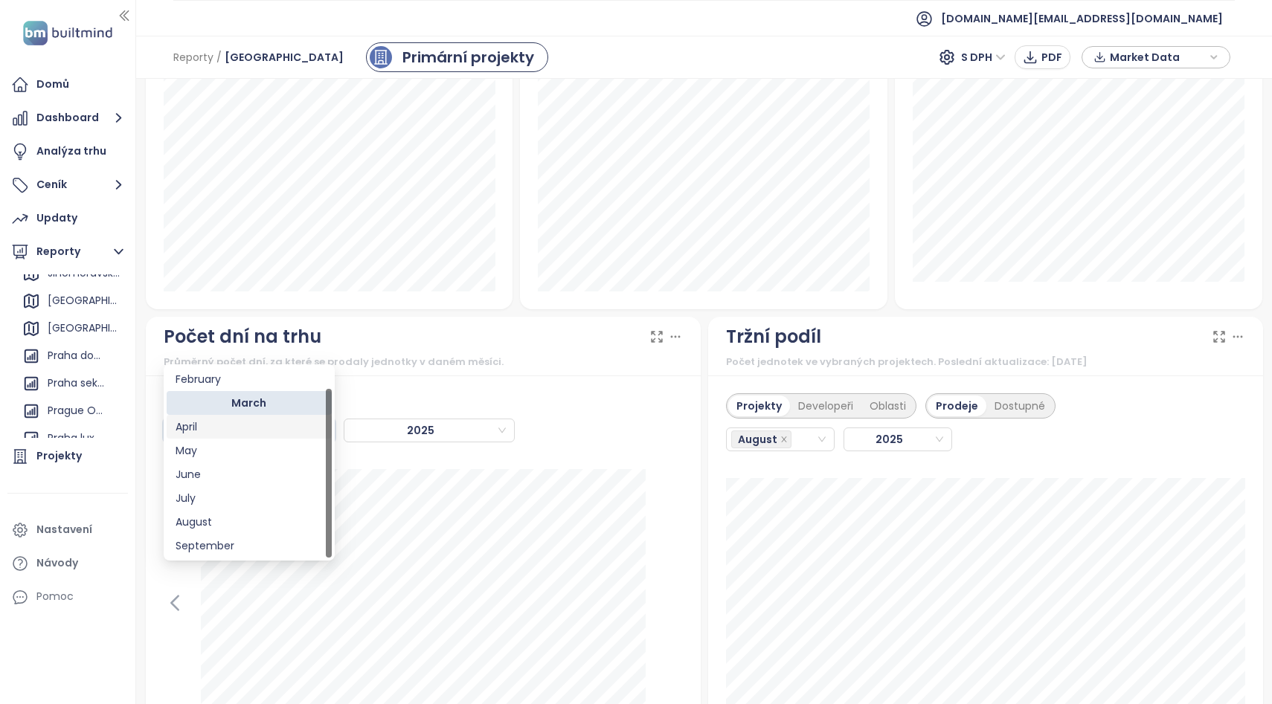
click at [221, 427] on div "April" at bounding box center [249, 427] width 147 height 16
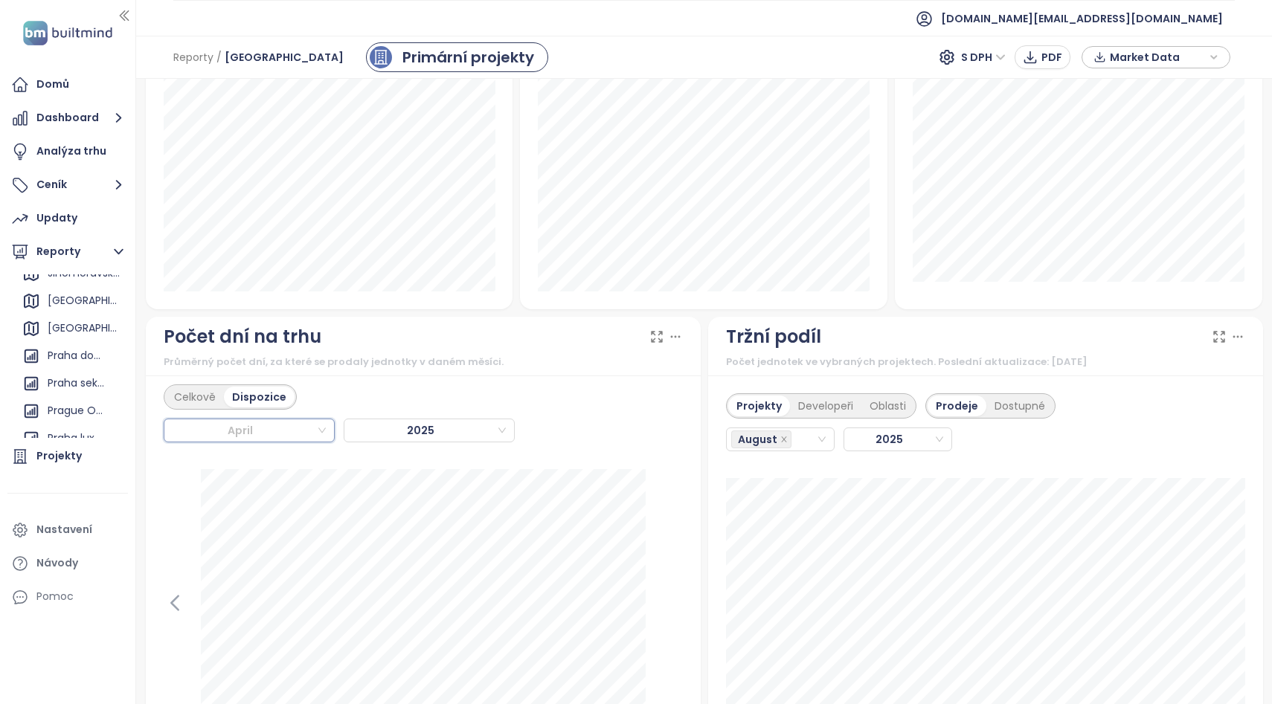
click at [260, 420] on span "April" at bounding box center [247, 431] width 157 height 22
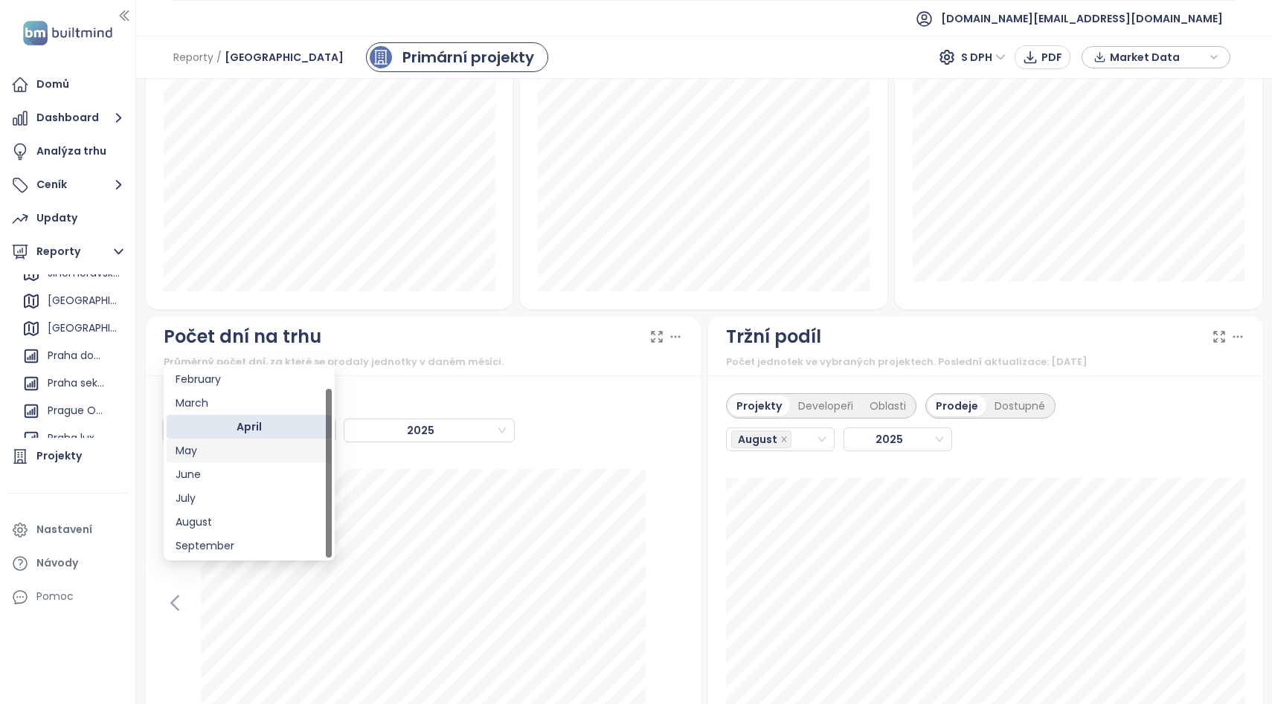
click at [215, 456] on div "May" at bounding box center [249, 451] width 147 height 16
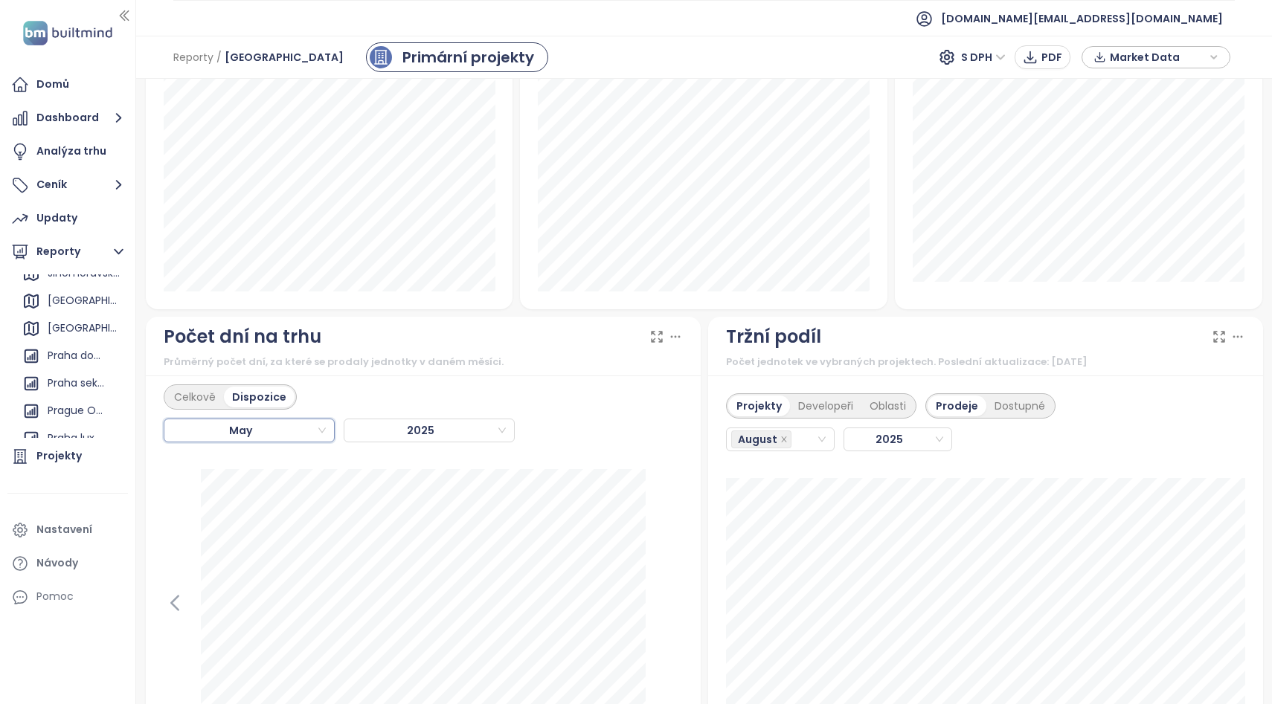
click at [283, 420] on span "May" at bounding box center [247, 431] width 157 height 22
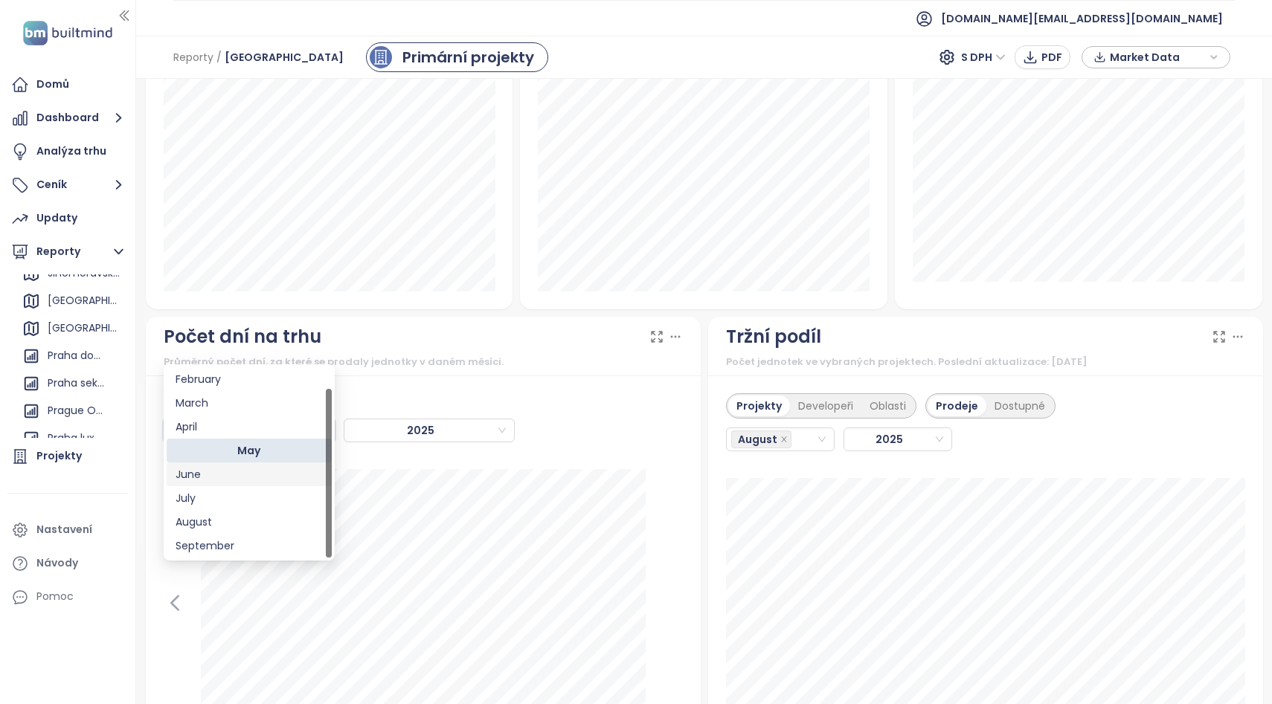
click at [214, 478] on div "June" at bounding box center [249, 474] width 147 height 16
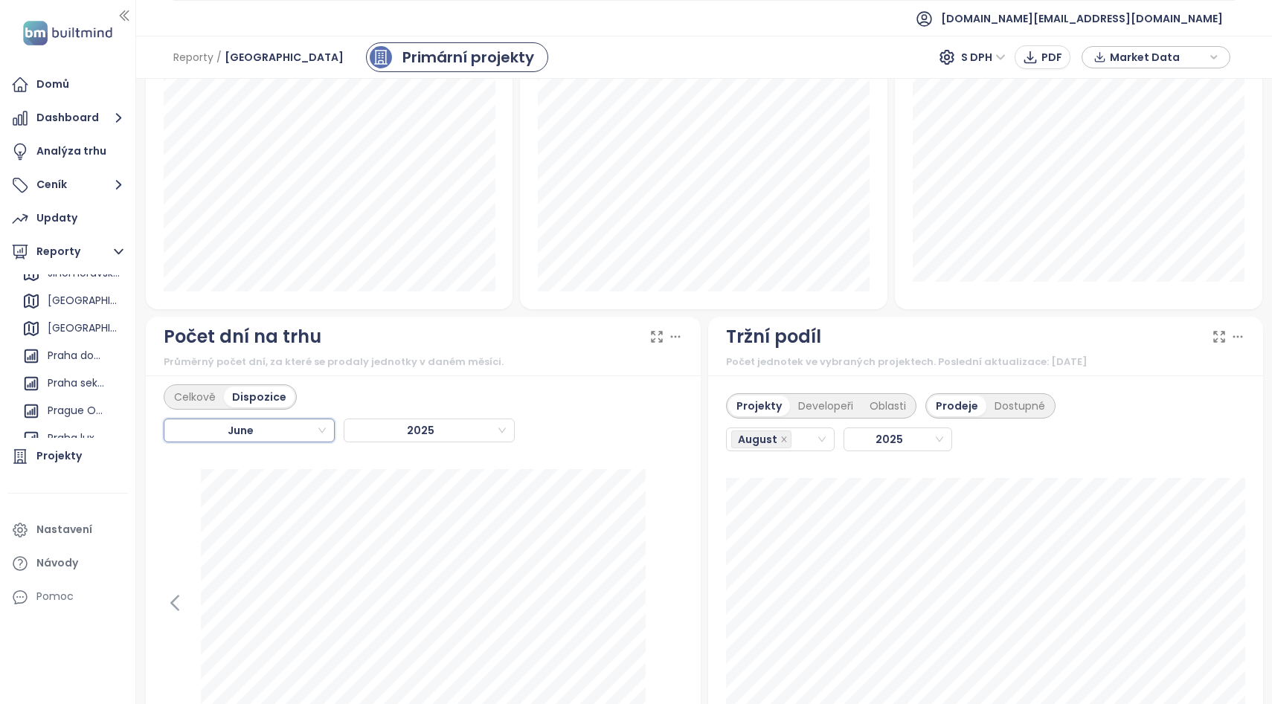
click at [275, 420] on span "June" at bounding box center [247, 431] width 157 height 22
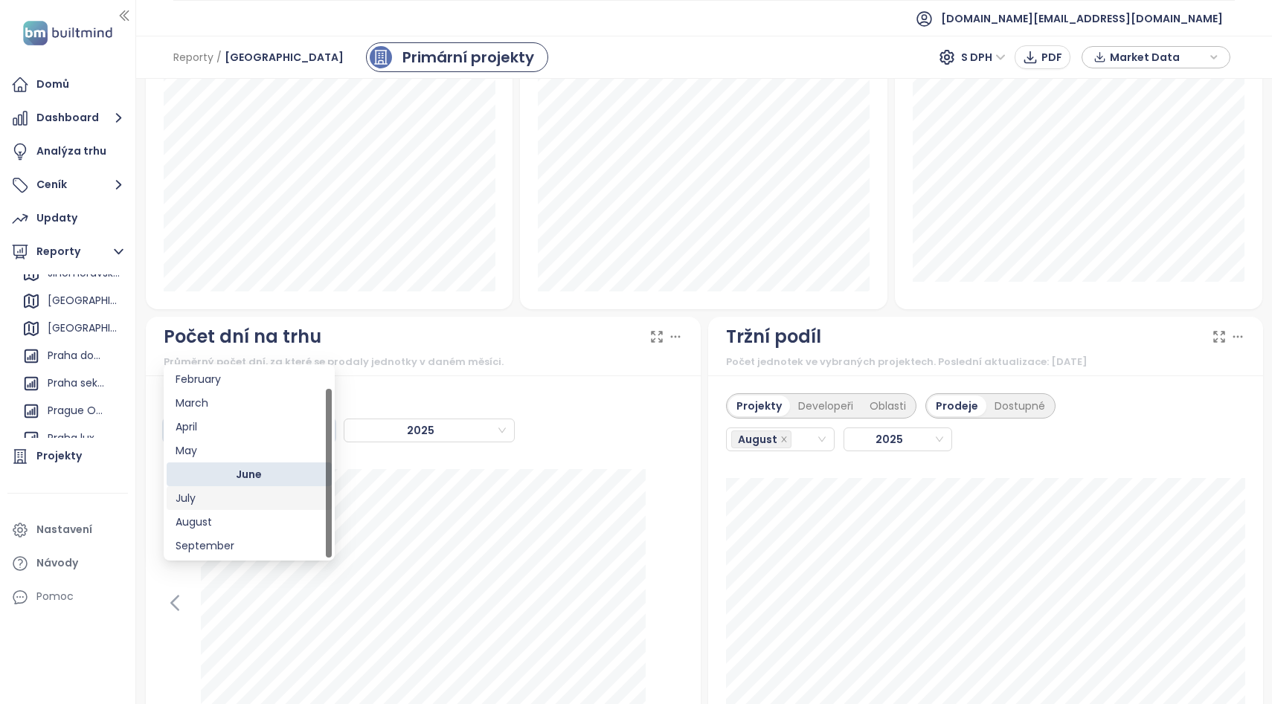
click at [220, 492] on div "July" at bounding box center [249, 498] width 147 height 16
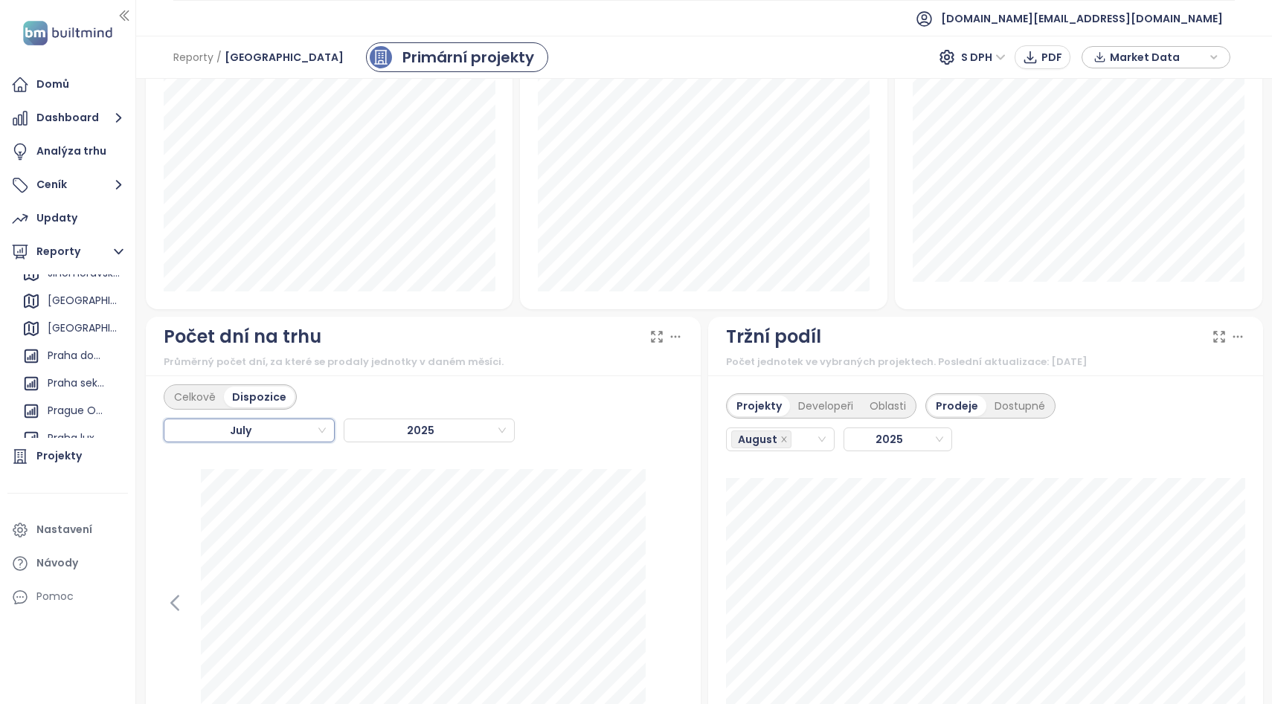
click at [299, 420] on span "July" at bounding box center [247, 431] width 157 height 22
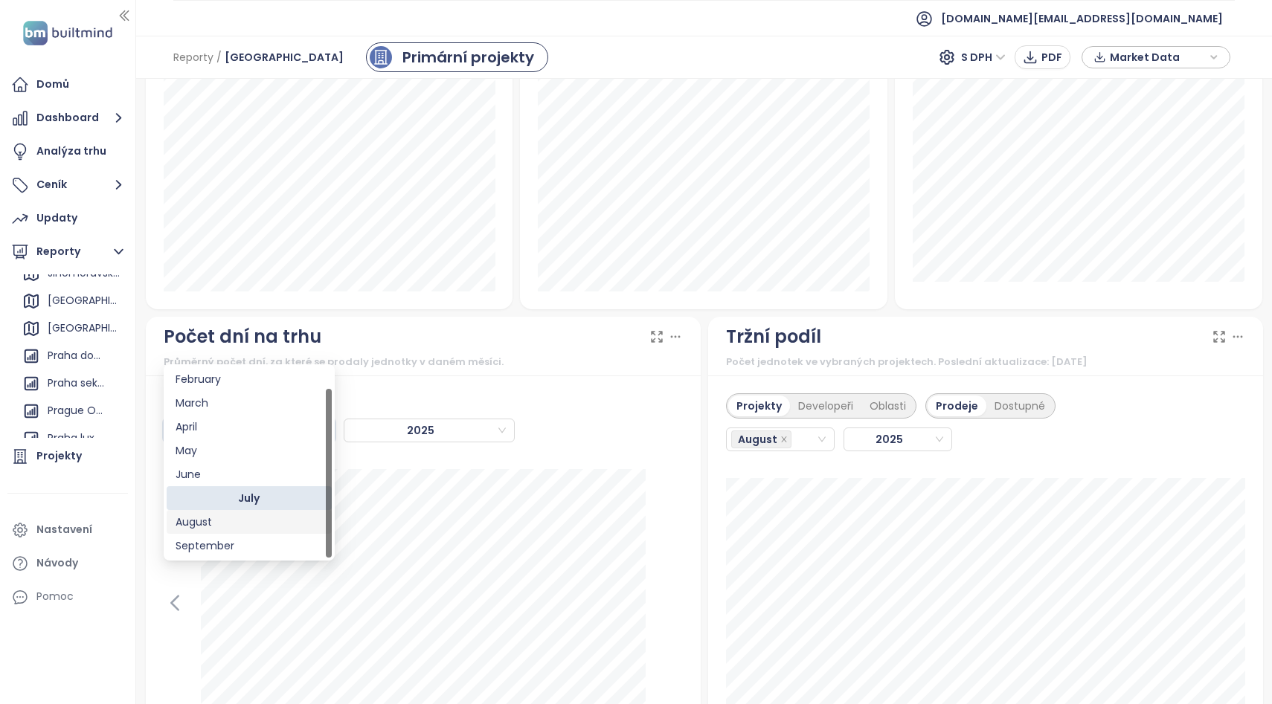
click at [239, 518] on div "August" at bounding box center [249, 522] width 147 height 16
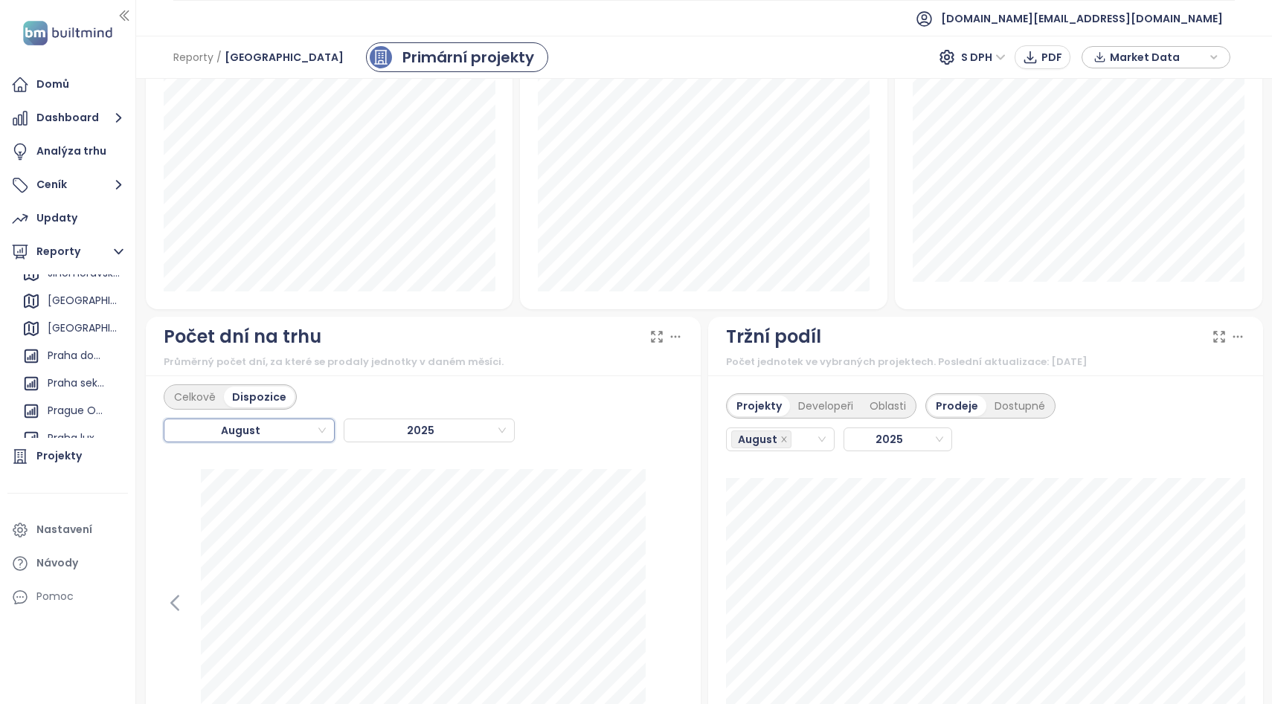
click at [269, 420] on span "August" at bounding box center [247, 431] width 157 height 22
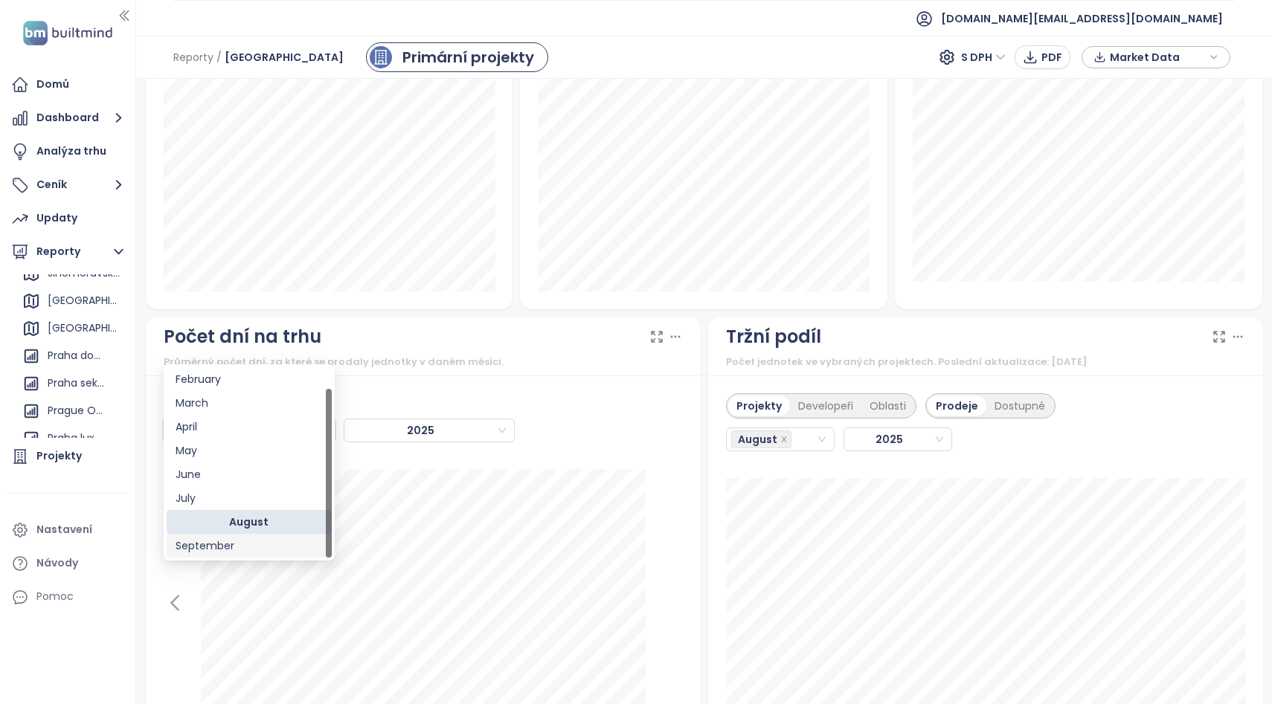
click at [210, 552] on div "September" at bounding box center [249, 546] width 147 height 16
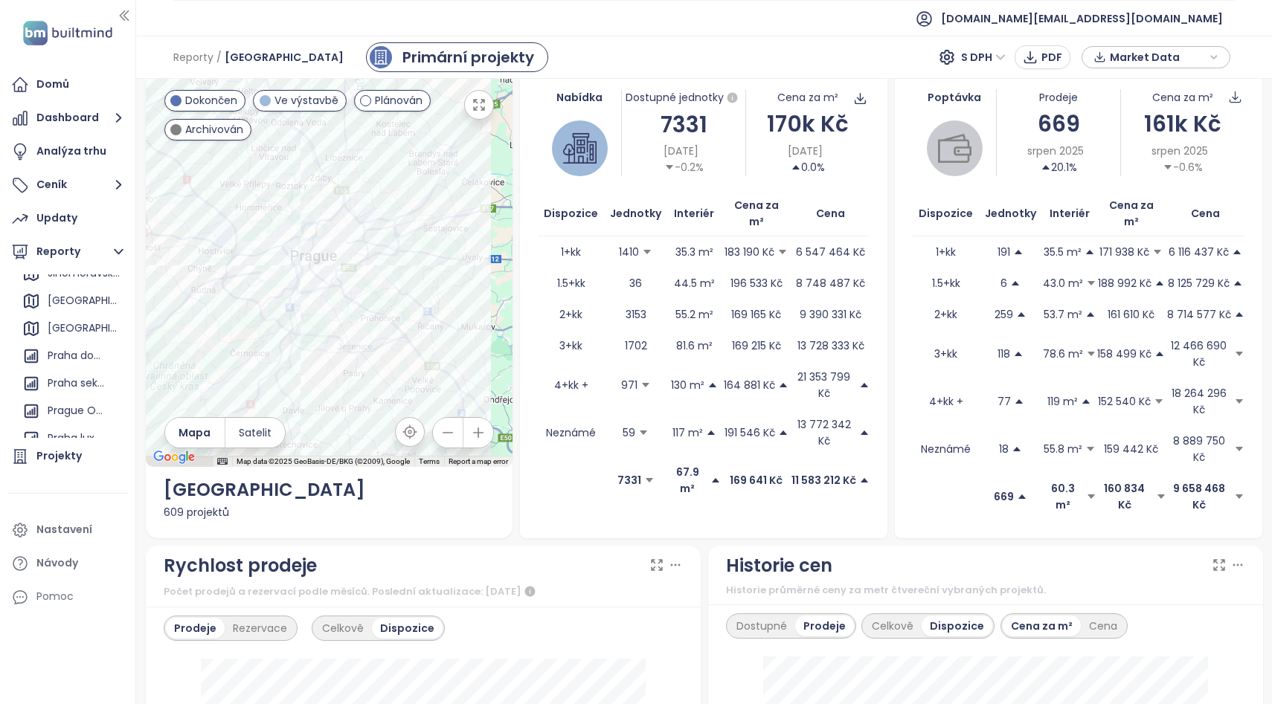
scroll to position [13, 0]
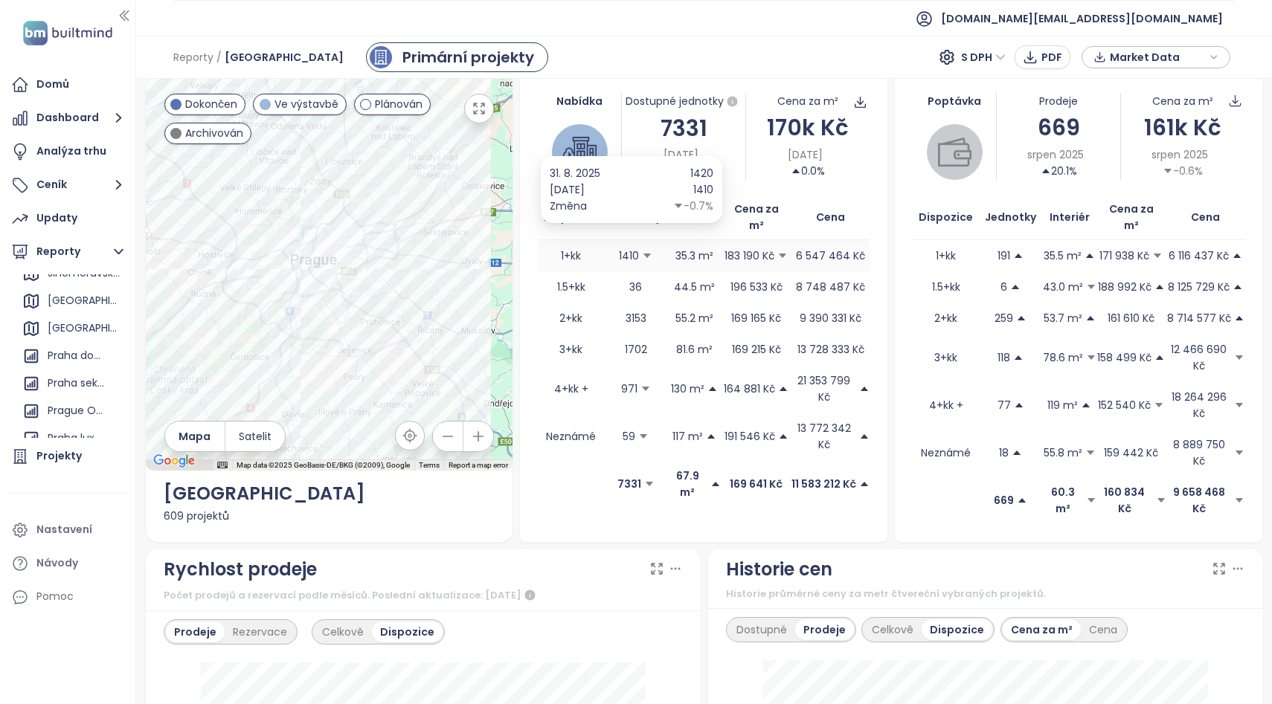
click at [626, 248] on p "1410" at bounding box center [629, 256] width 20 height 16
click at [608, 248] on span "1410" at bounding box center [635, 256] width 63 height 16
click at [730, 100] on icon "button" at bounding box center [732, 101] width 10 height 10
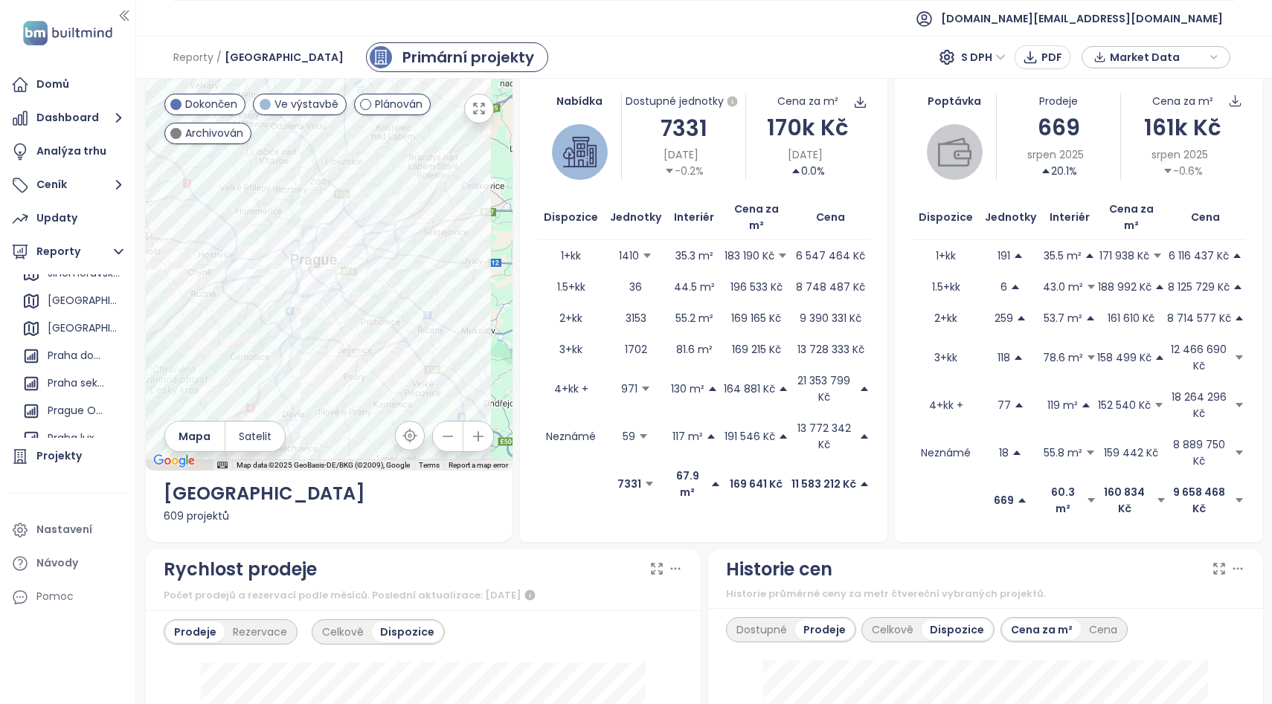
click at [687, 126] on div "7331" at bounding box center [683, 128] width 123 height 35
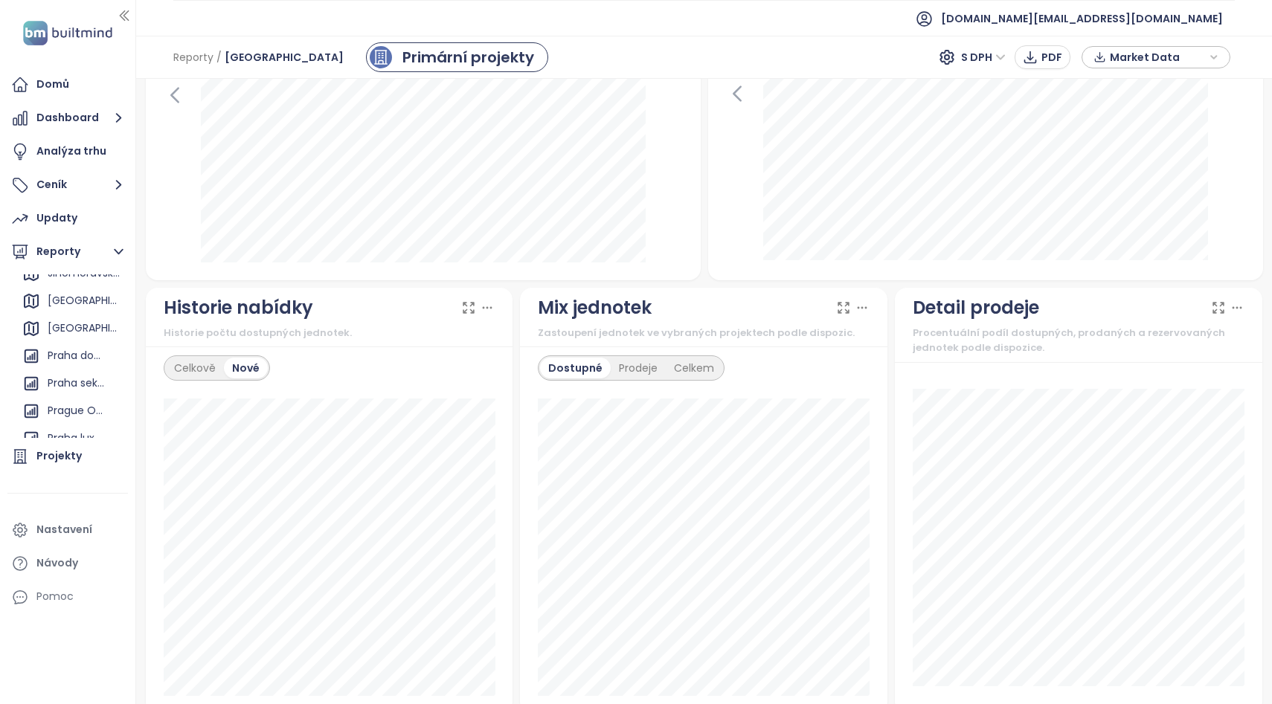
scroll to position [718, 0]
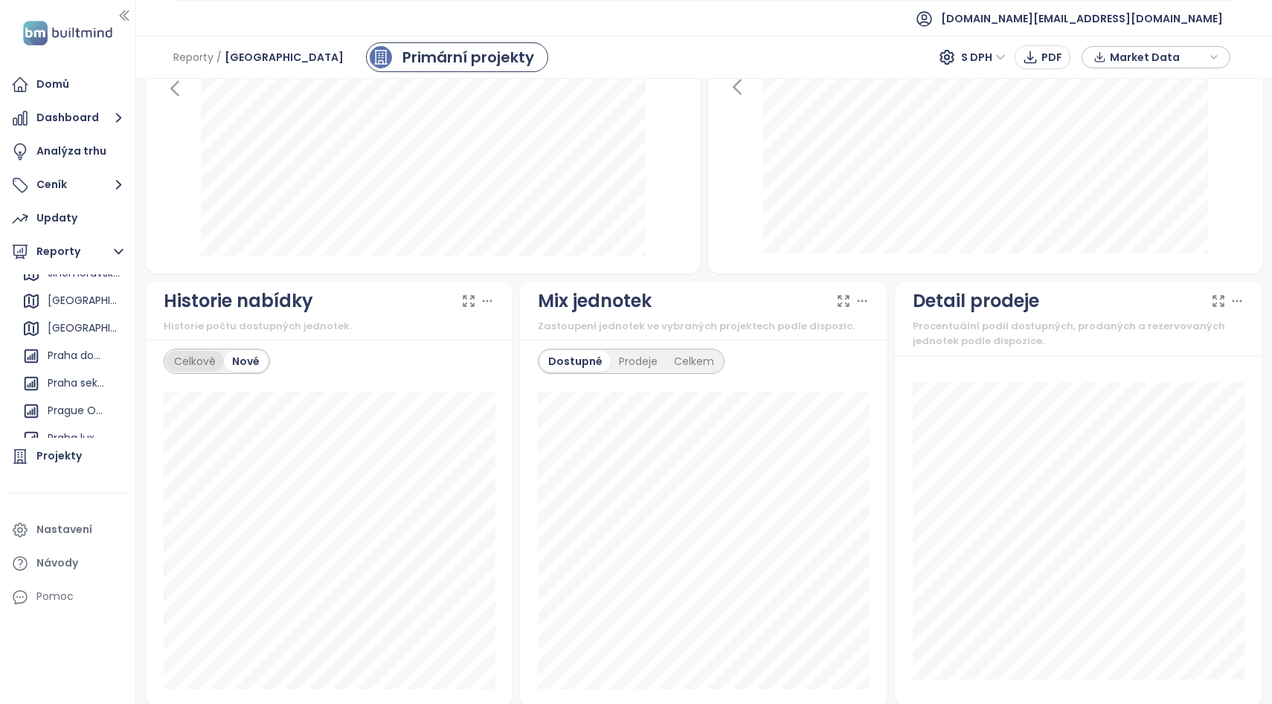
click at [209, 351] on div "Celkově" at bounding box center [195, 361] width 58 height 21
